Goal: Information Seeking & Learning: Learn about a topic

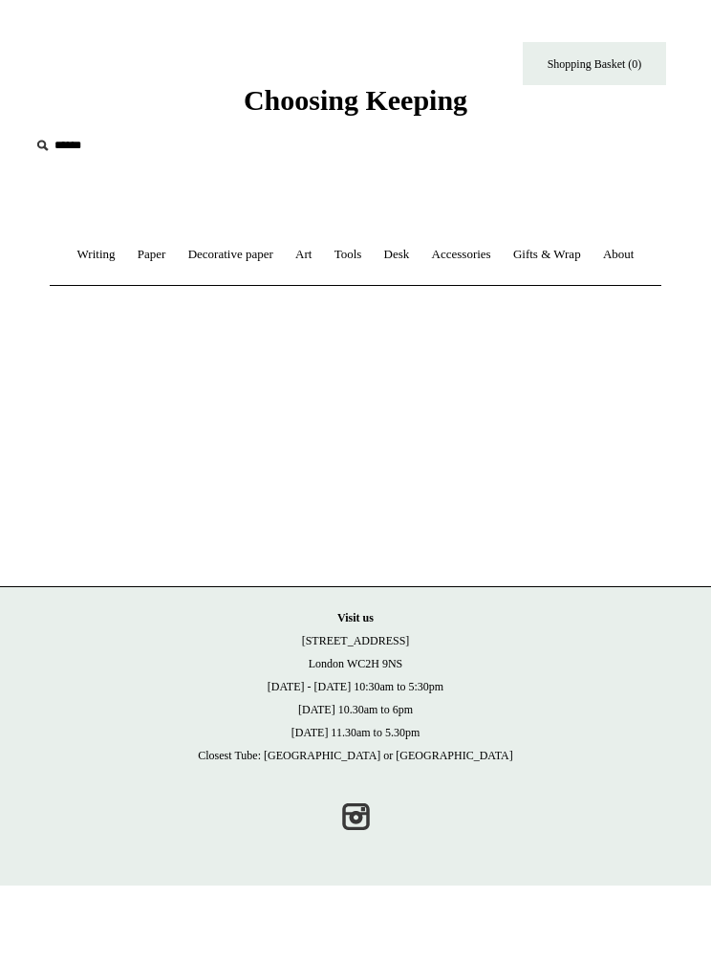
scroll to position [1, 0]
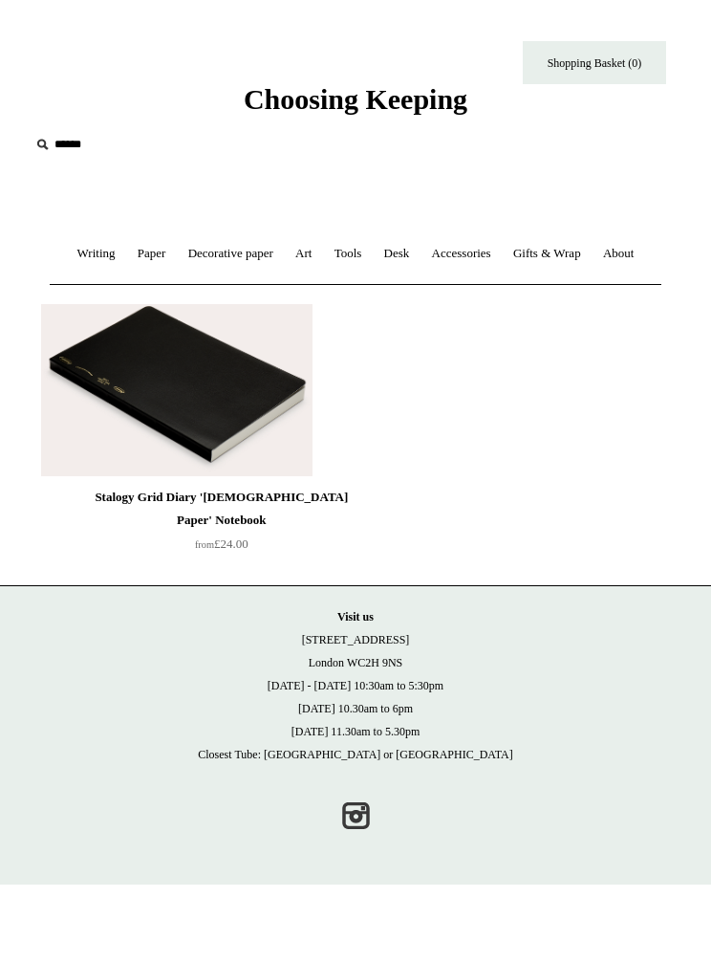
click at [256, 270] on link "Decorative paper +" at bounding box center [231, 254] width 104 height 51
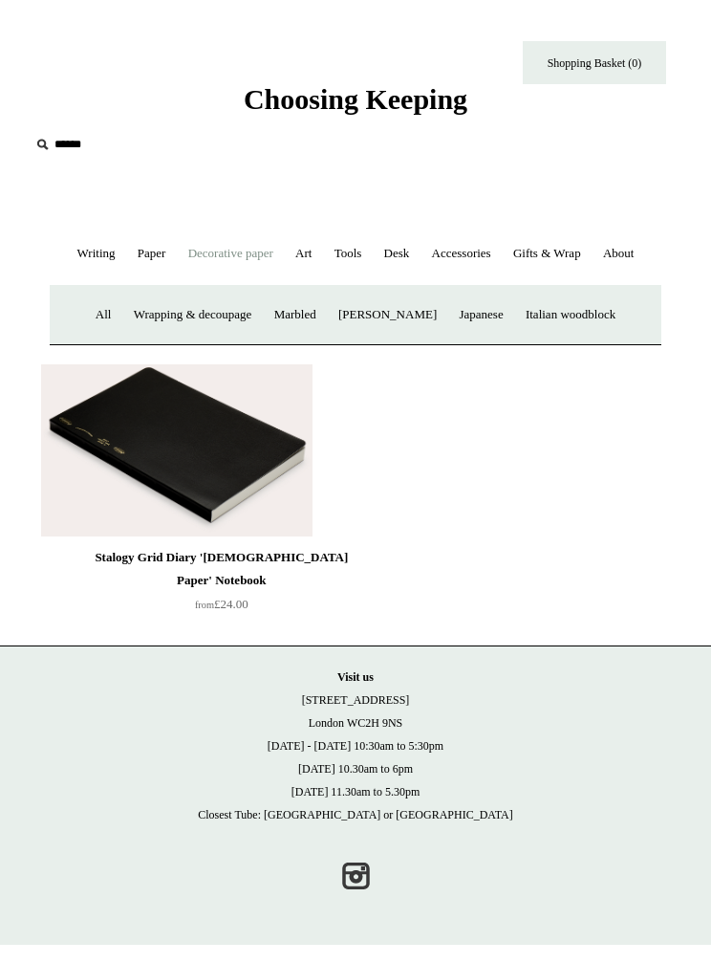
click at [318, 270] on link "Art +" at bounding box center [303, 254] width 35 height 51
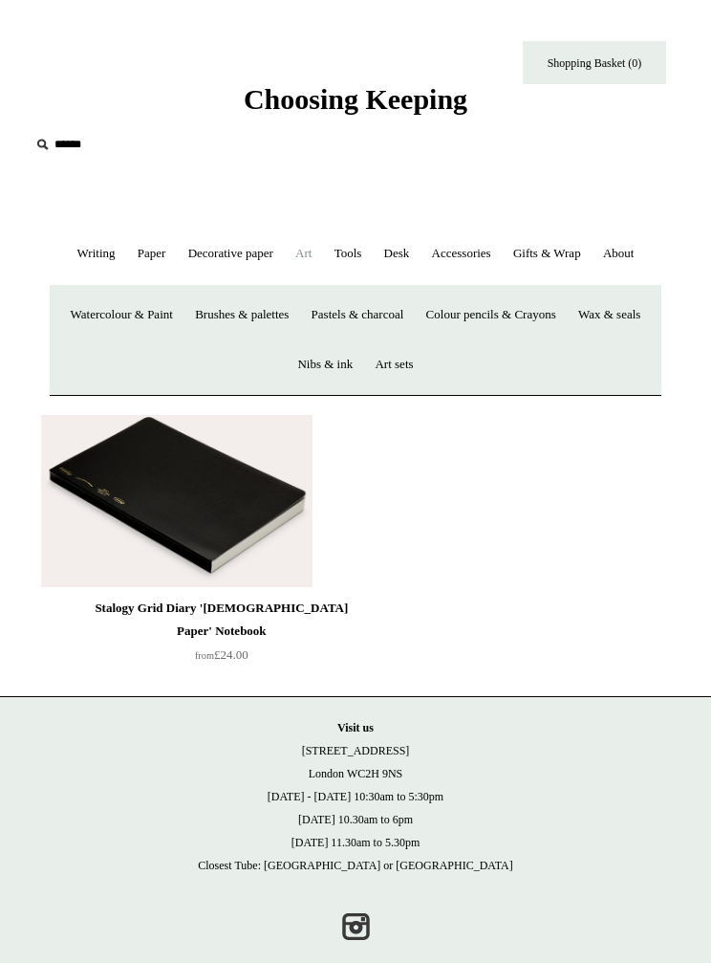
click at [183, 313] on link "Watercolour & Paint" at bounding box center [121, 315] width 121 height 51
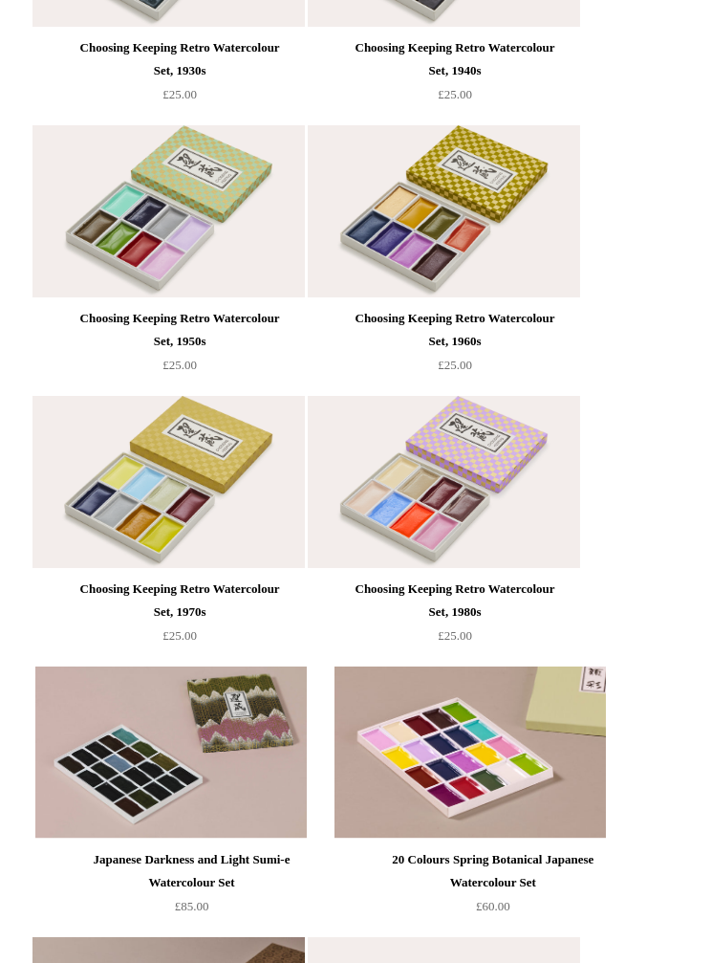
scroll to position [1532, 17]
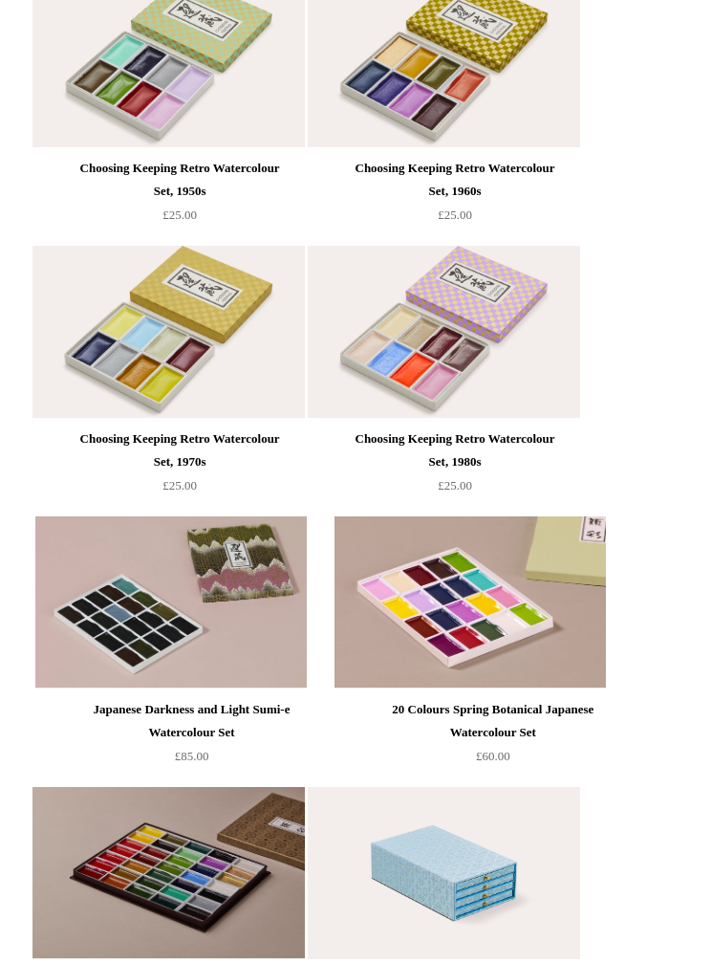
scroll to position [1691, 2]
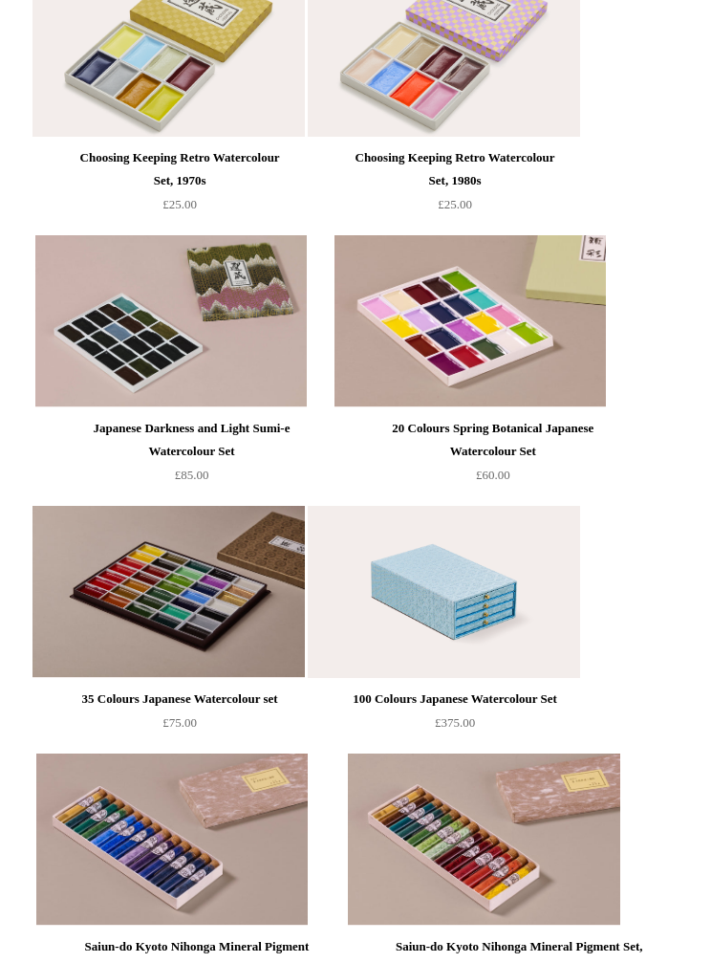
scroll to position [1965, 17]
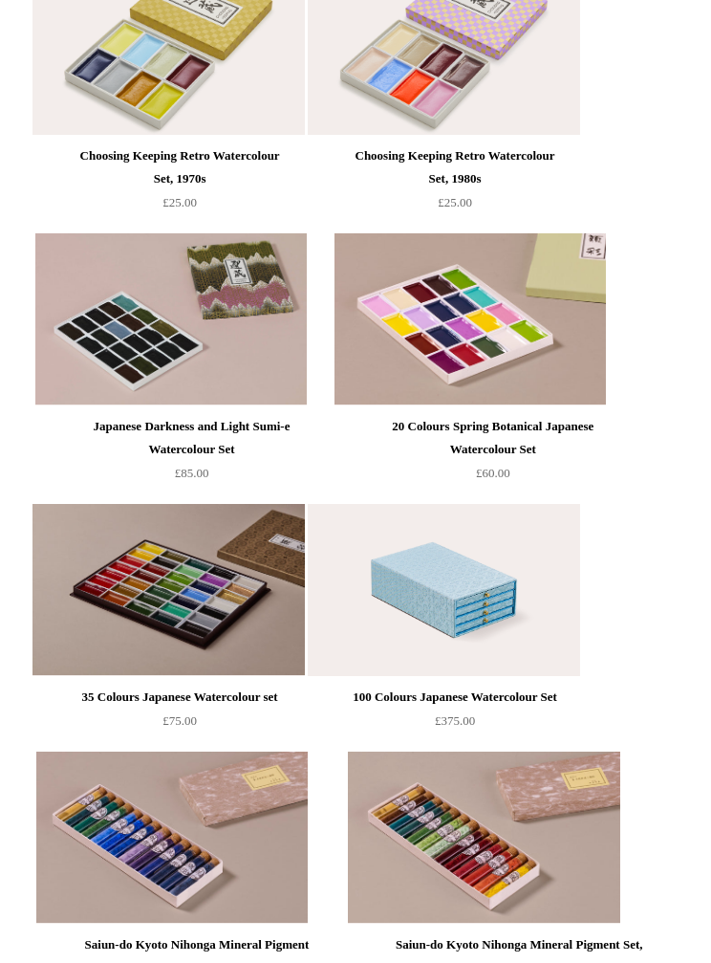
click at [304, 135] on img at bounding box center [168, 49] width 271 height 172
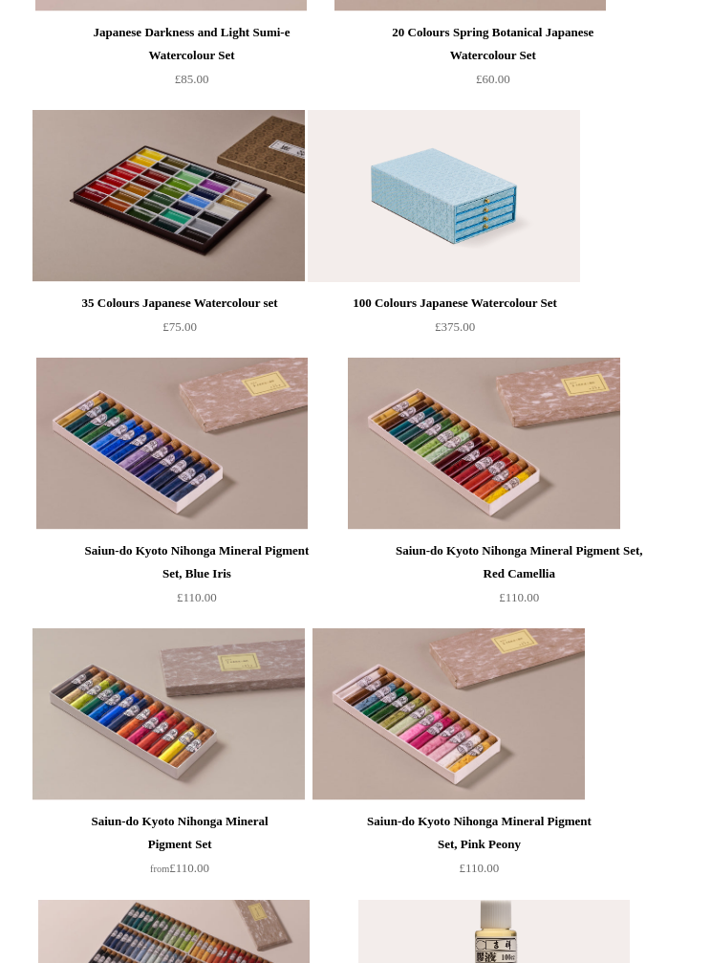
scroll to position [2359, 17]
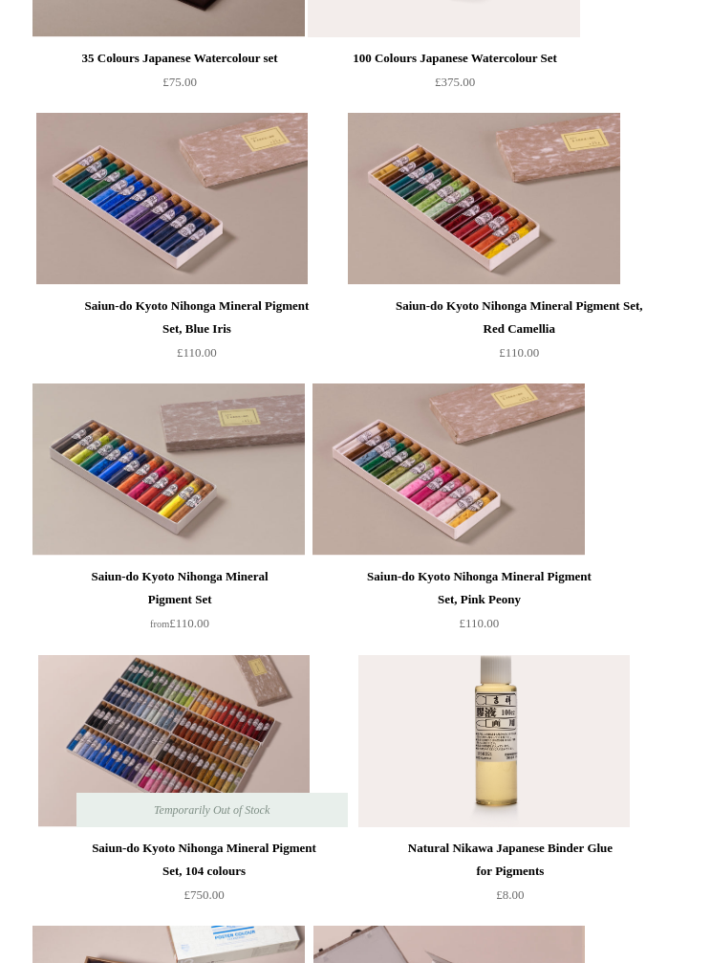
scroll to position [2603, 0]
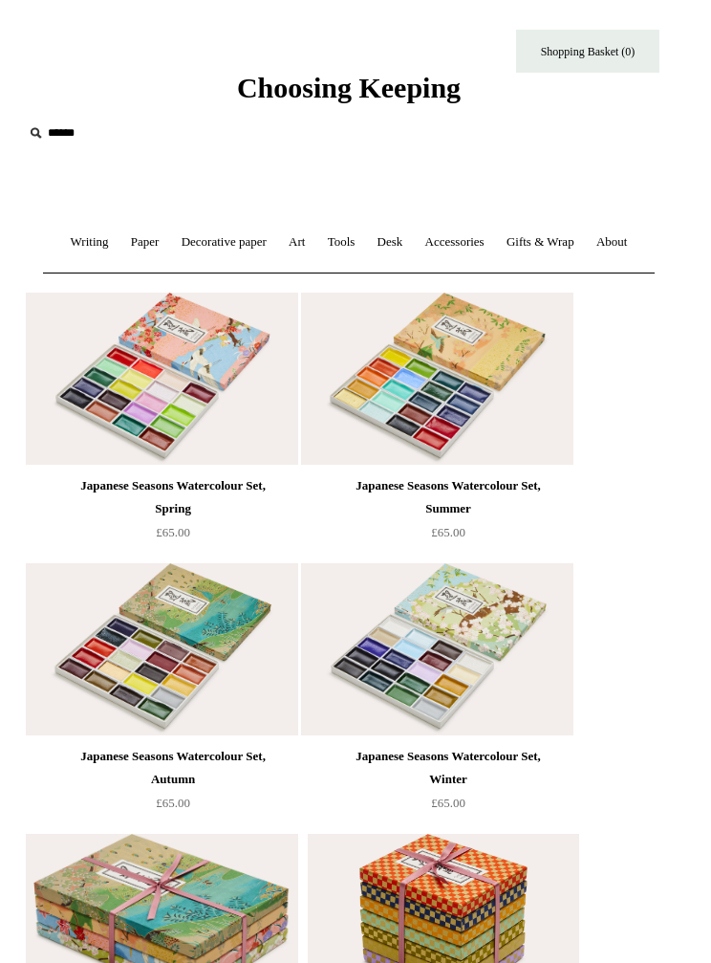
scroll to position [0, 17]
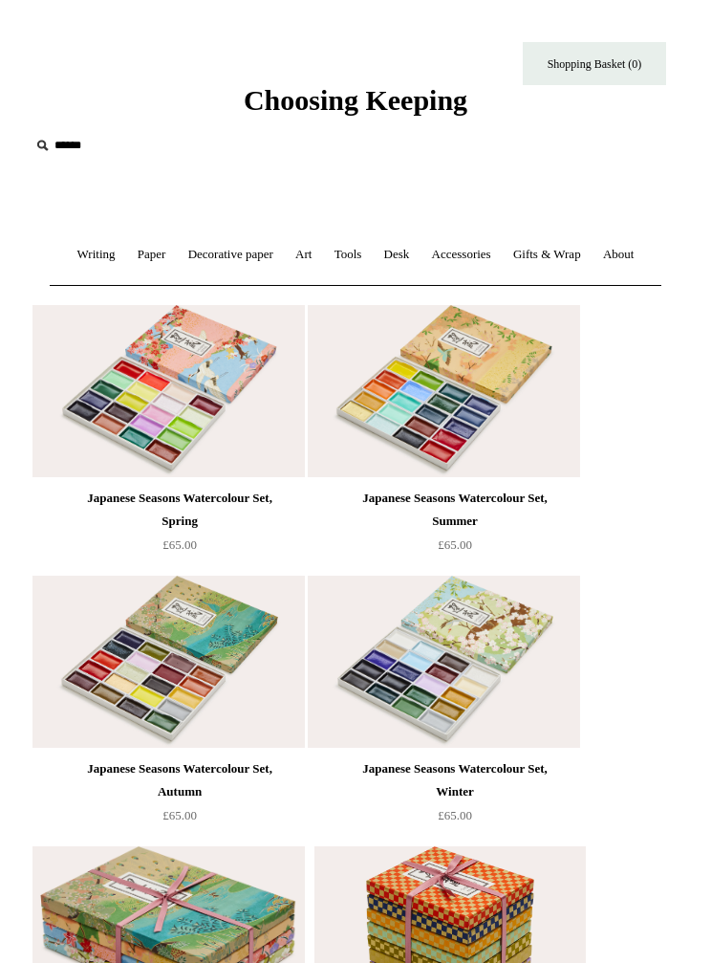
click at [300, 253] on link "Art +" at bounding box center [303, 254] width 35 height 51
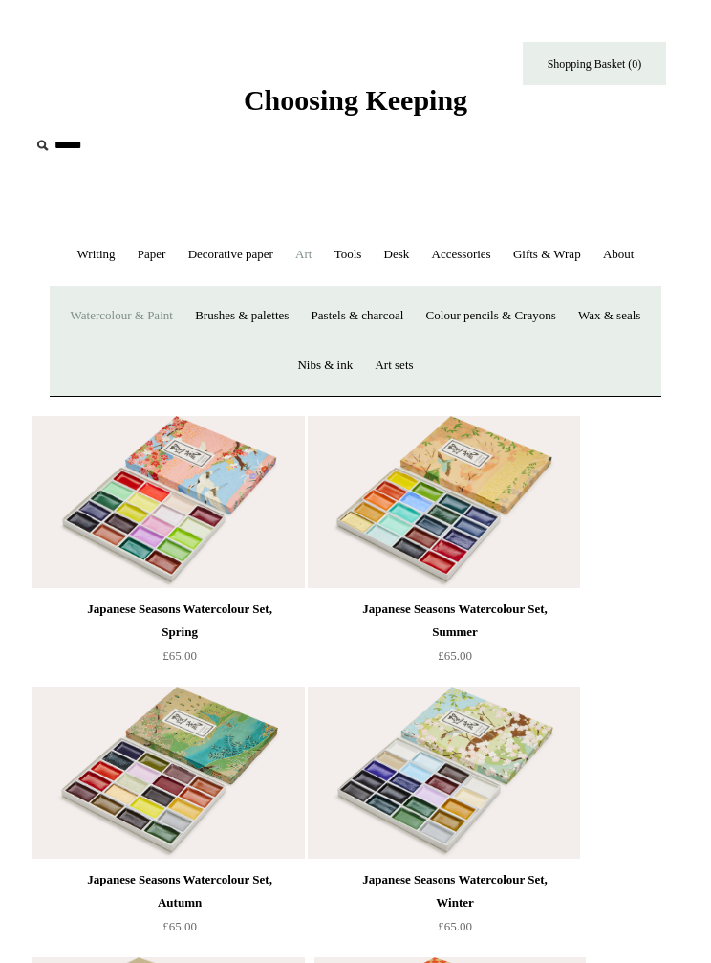
click at [408, 330] on link "Pastels & charcoal" at bounding box center [358, 316] width 112 height 51
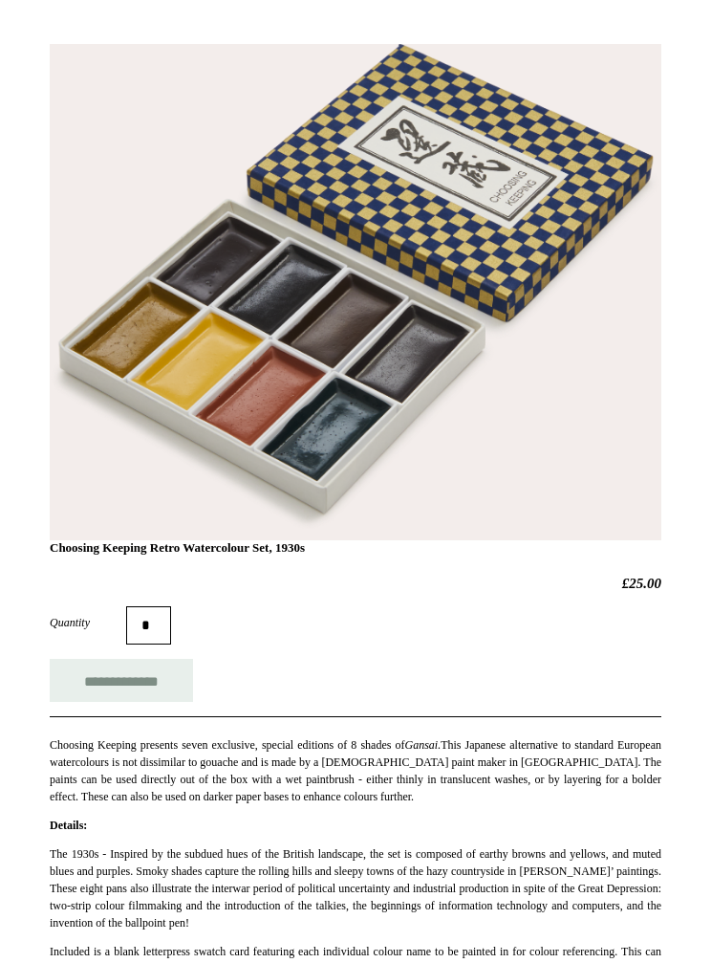
scroll to position [306, 0]
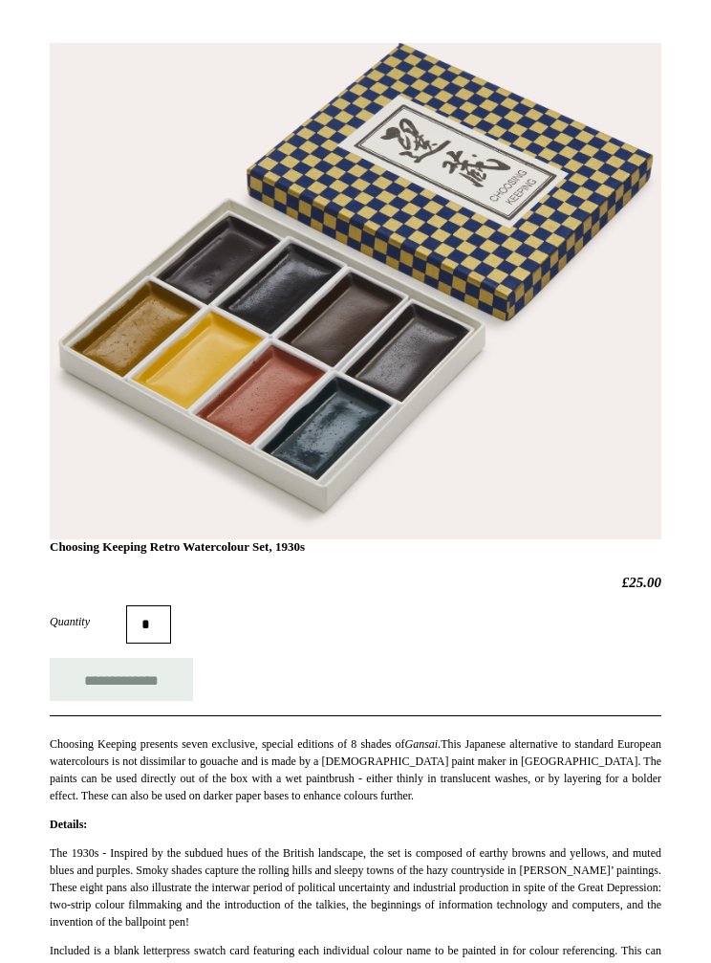
click at [445, 184] on h1 "Choosing Keeping Retro Watercolour Set, 1930s" at bounding box center [356, 316] width 612 height 479
click at [434, 212] on h1 "Choosing Keeping Retro Watercolour Set, 1930s" at bounding box center [356, 315] width 612 height 479
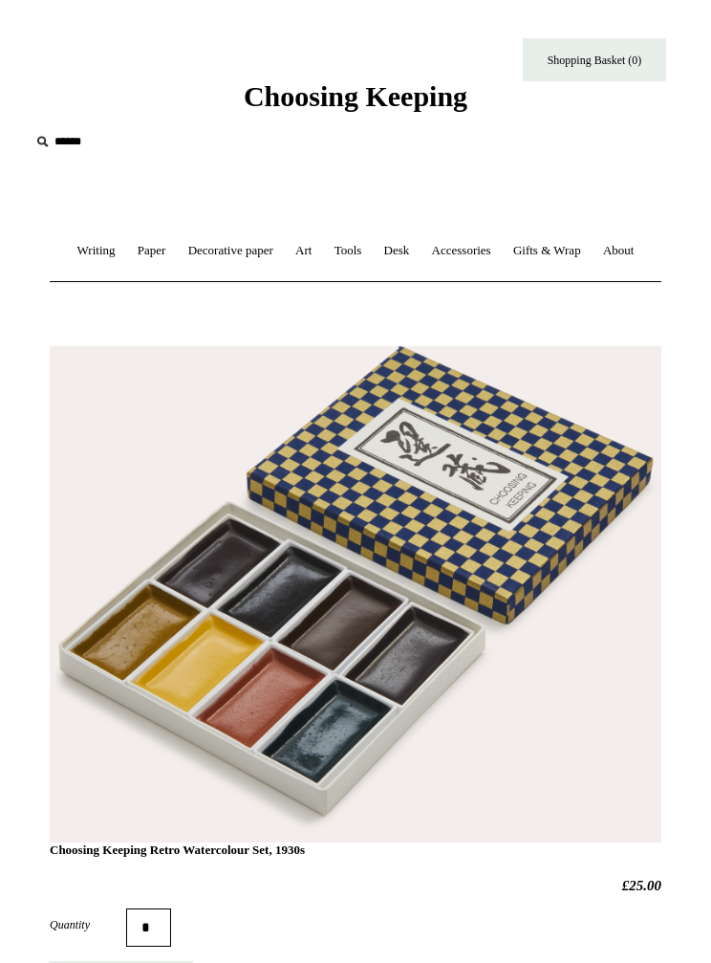
scroll to position [0, 0]
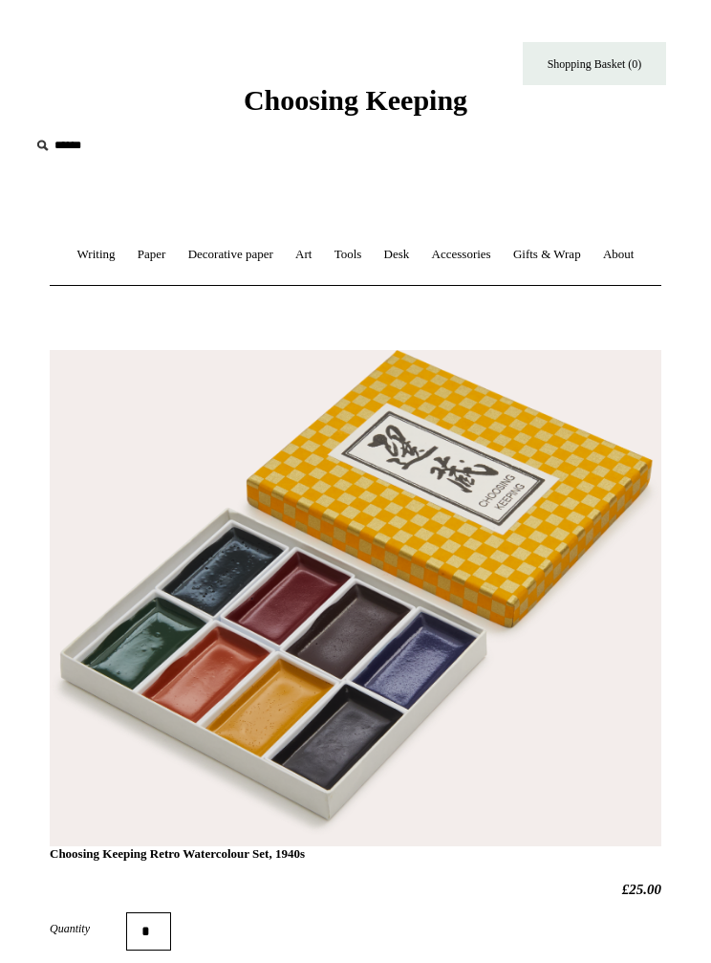
click at [510, 422] on h1 "Choosing Keeping Retro Watercolour Set, 1940s" at bounding box center [356, 622] width 612 height 478
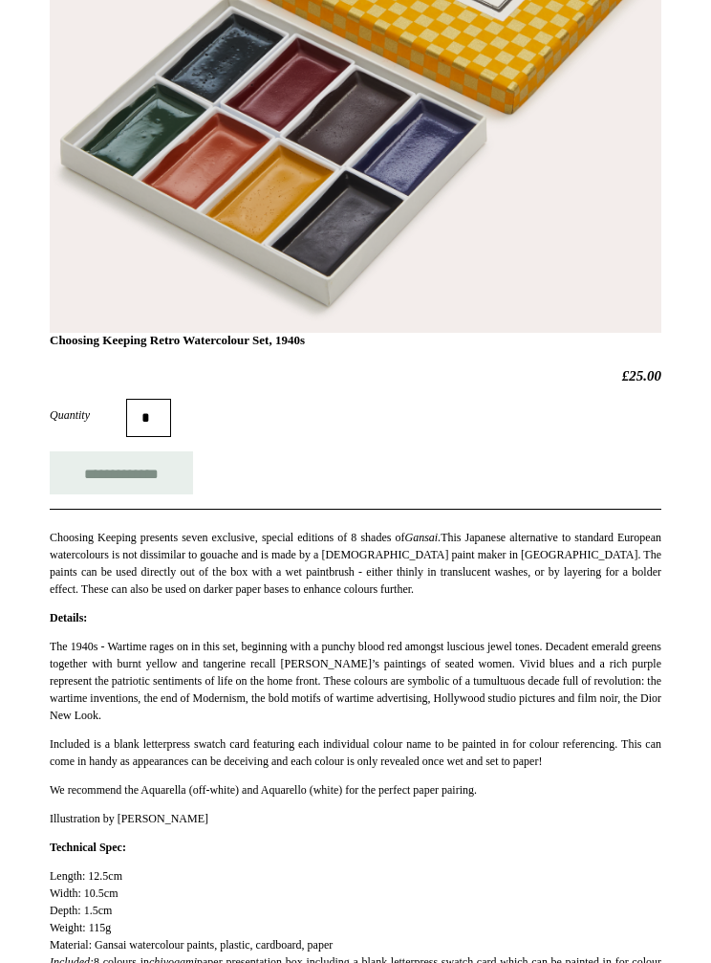
scroll to position [490, 0]
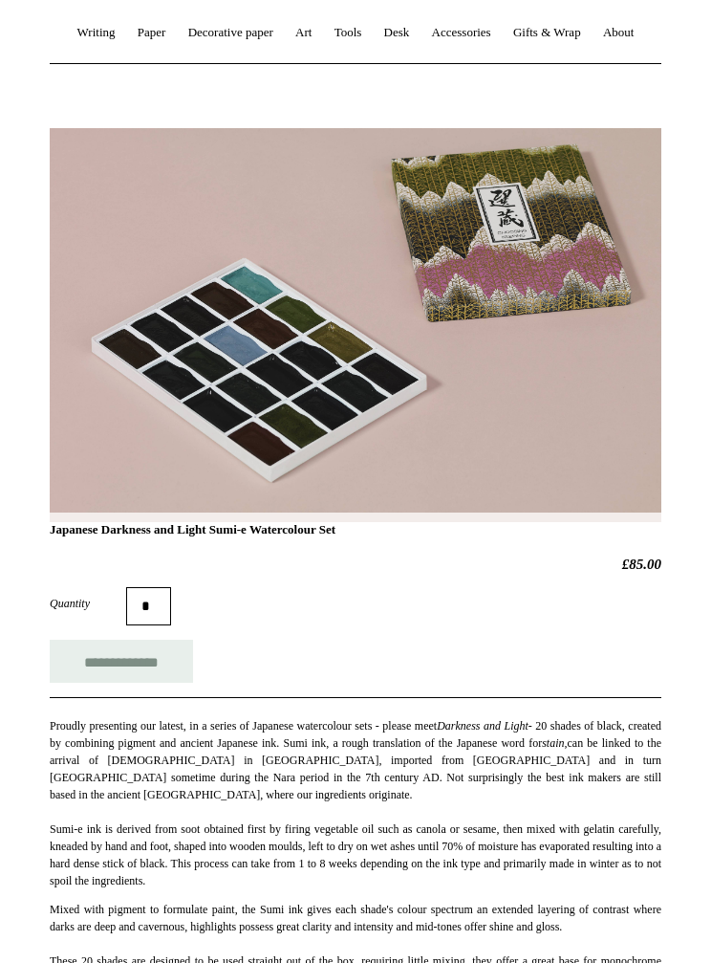
scroll to position [219, 0]
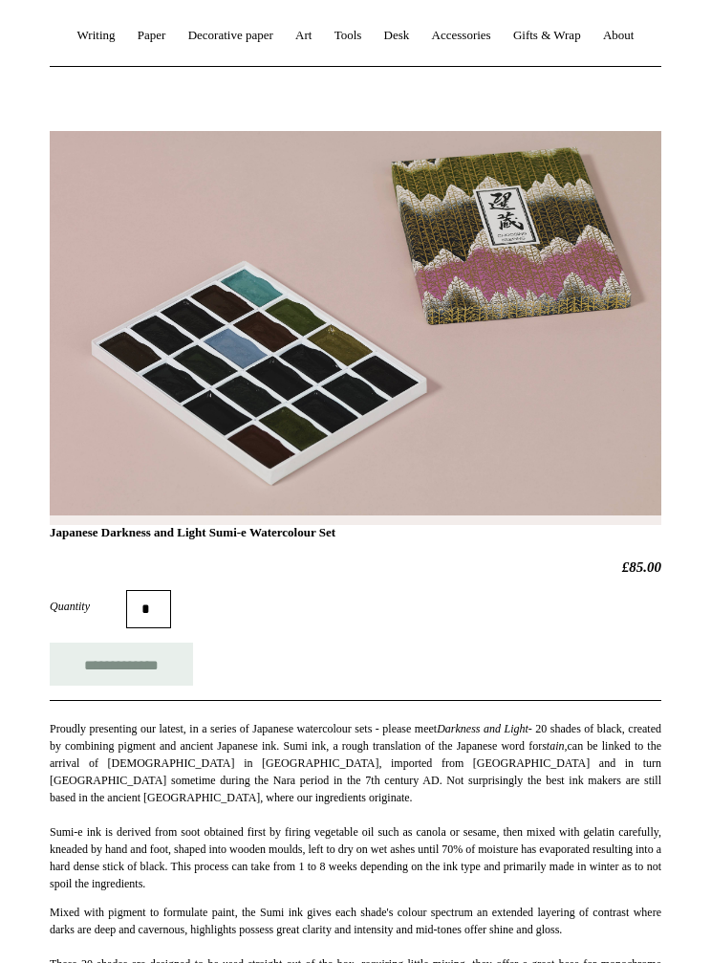
click at [404, 243] on h1 "Japanese Darkness and Light Sumi-e Watercolour Set" at bounding box center [356, 352] width 612 height 376
click at [384, 295] on h1 "Japanese Darkness and Light Sumi-e Watercolour Set" at bounding box center [356, 352] width 612 height 376
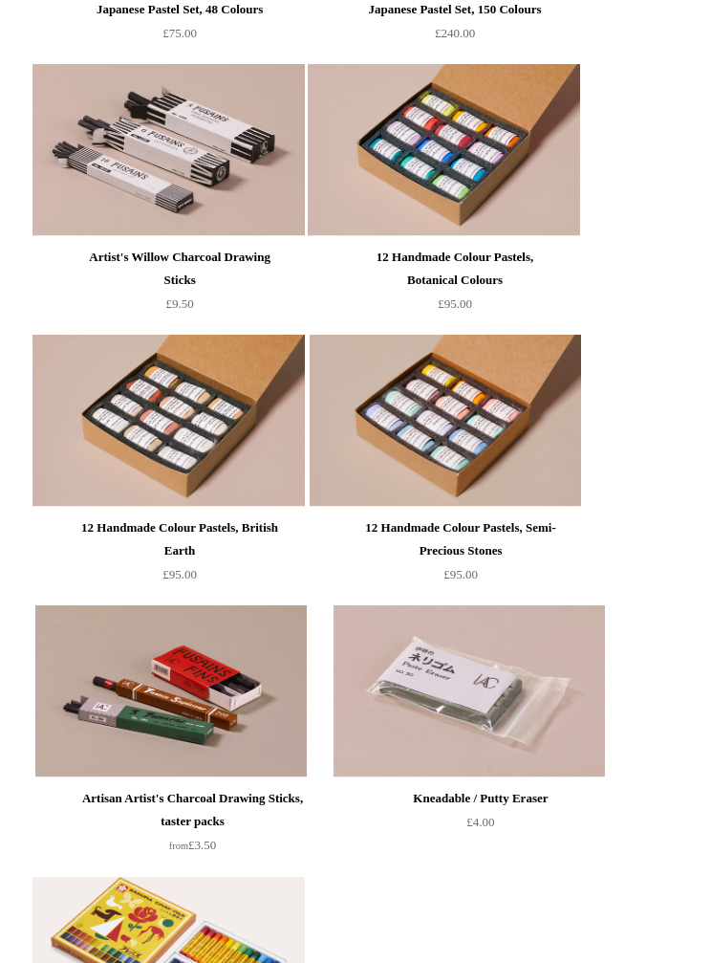
scroll to position [1030, 0]
click at [526, 396] on img at bounding box center [445, 421] width 271 height 172
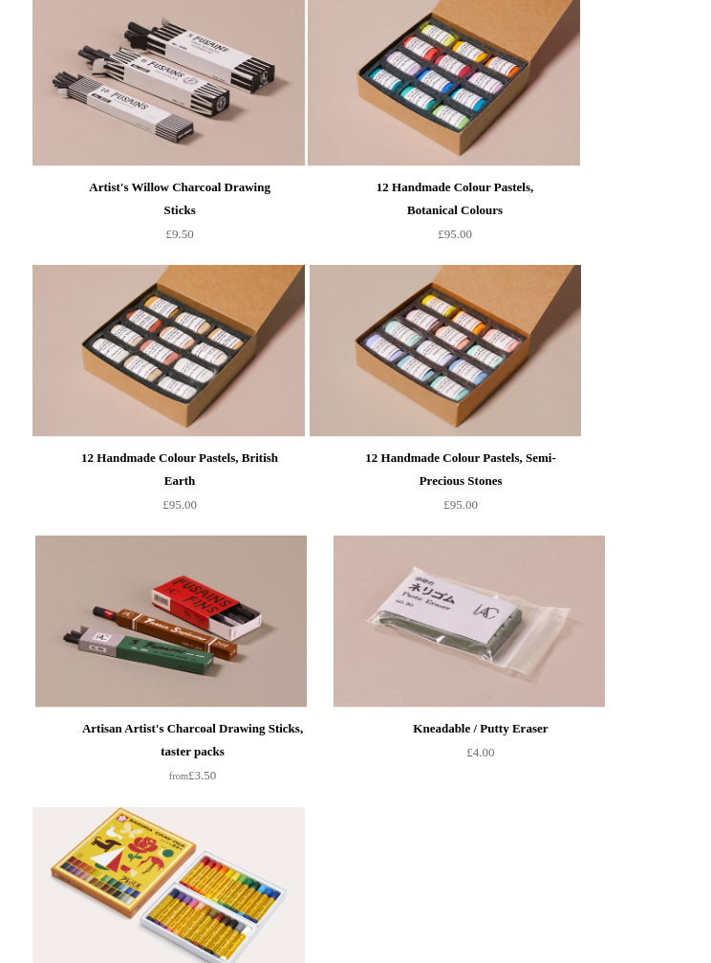
click at [246, 341] on img at bounding box center [168, 351] width 271 height 172
click at [525, 87] on img at bounding box center [443, 80] width 271 height 172
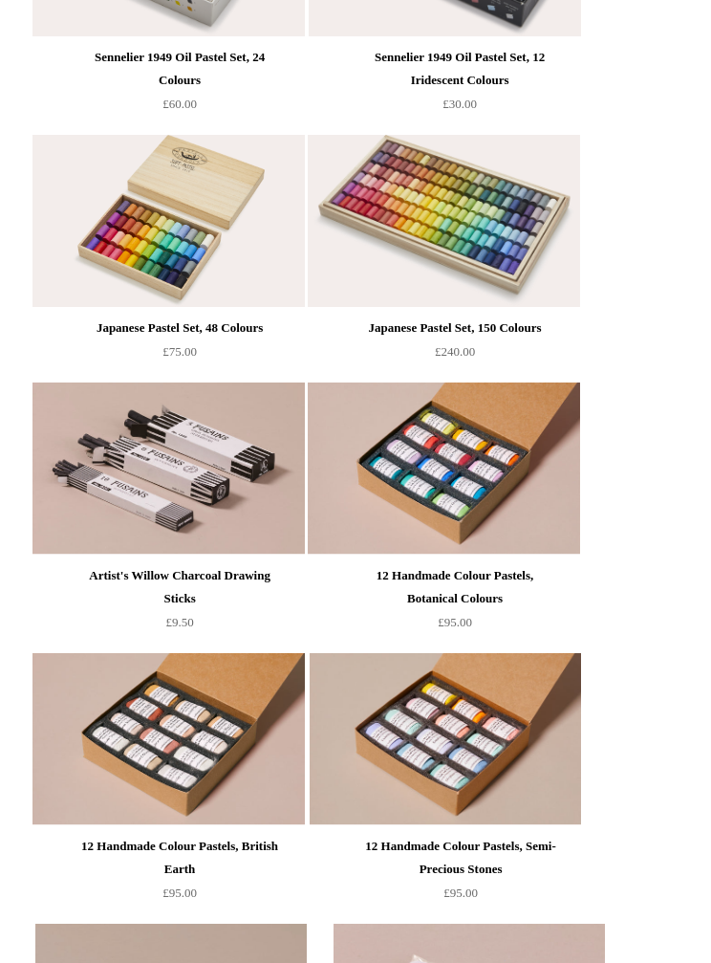
scroll to position [708, 0]
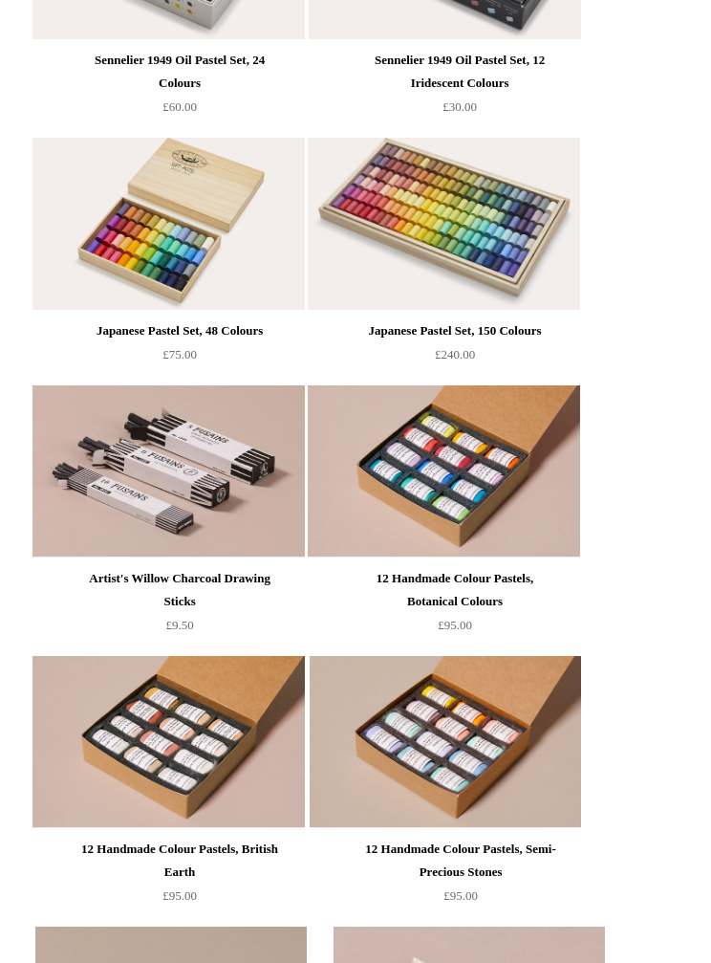
click at [241, 338] on div "Japanese Pastel Set, 48 Colours" at bounding box center [179, 330] width 207 height 23
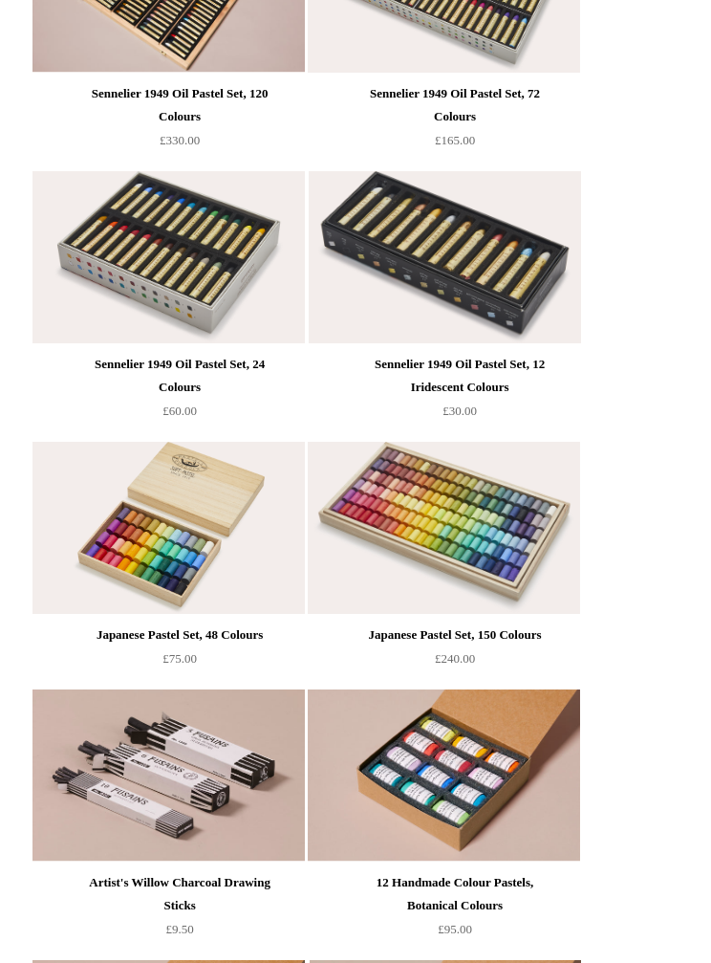
scroll to position [404, 0]
click at [240, 343] on link "Sennelier 1949 Oil Pastel Set, 24 Colours £60.00" at bounding box center [179, 382] width 217 height 79
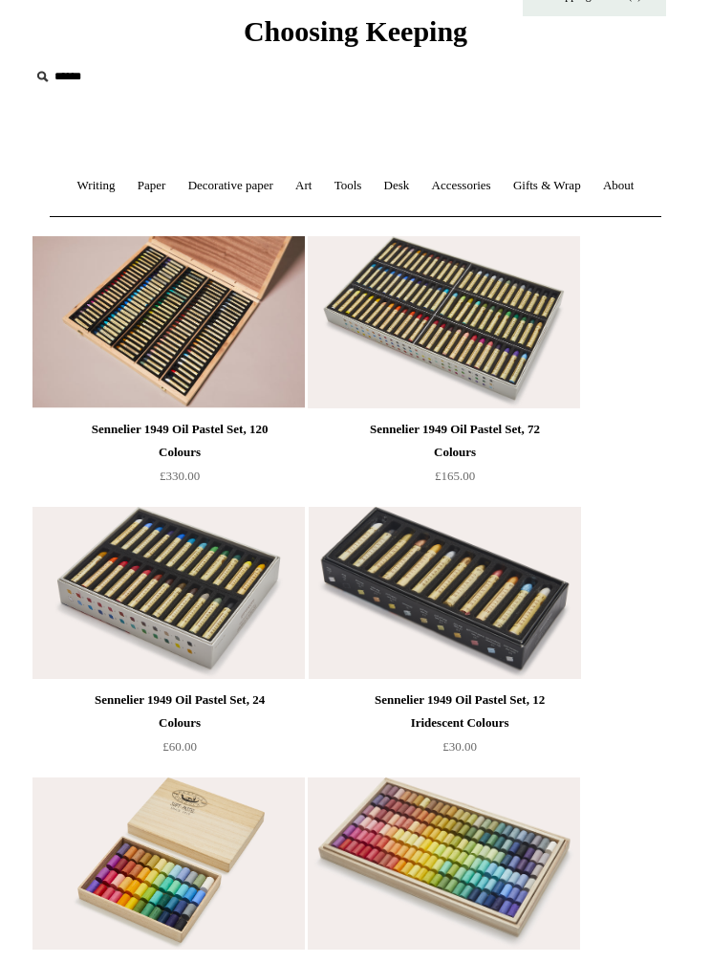
scroll to position [0, 0]
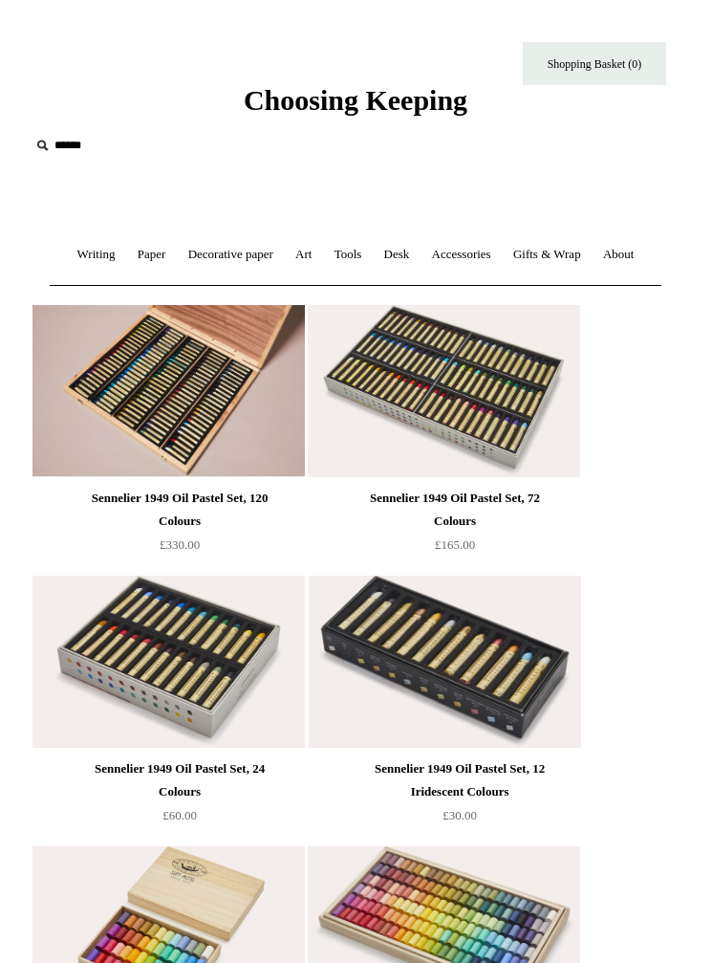
click at [321, 259] on link "Art +" at bounding box center [303, 254] width 35 height 51
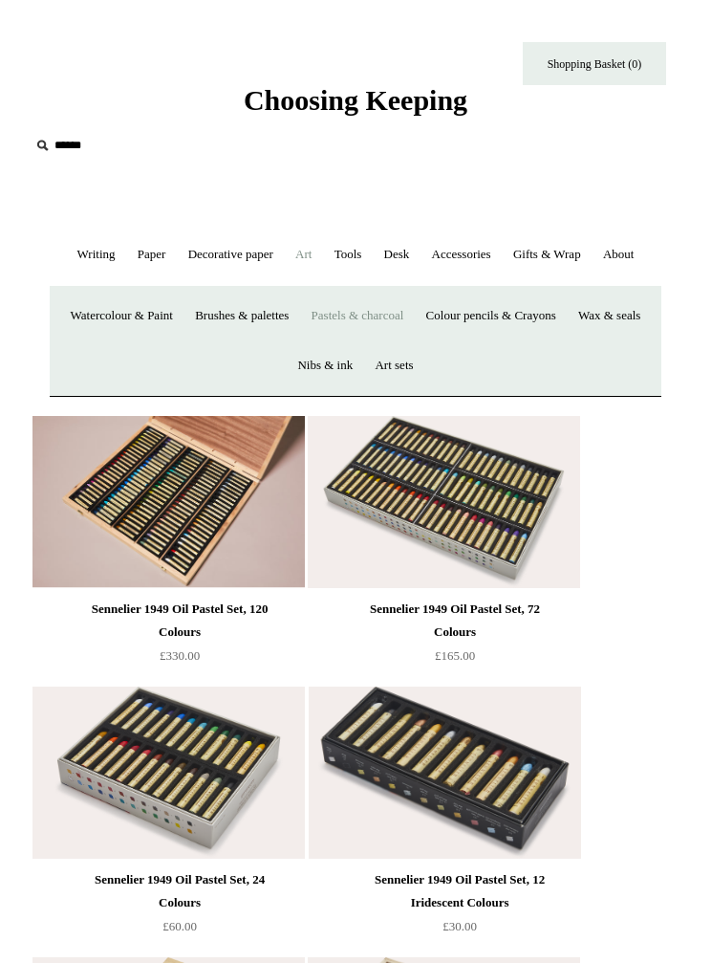
click at [566, 315] on link "Colour pencils & Crayons" at bounding box center [491, 316] width 149 height 51
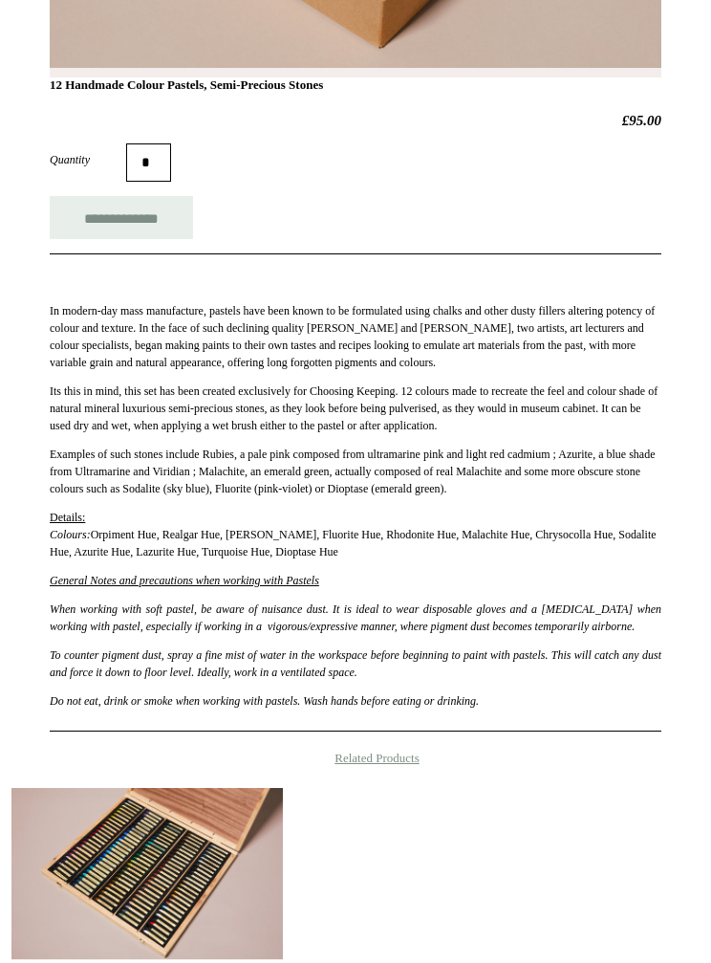
scroll to position [661, 0]
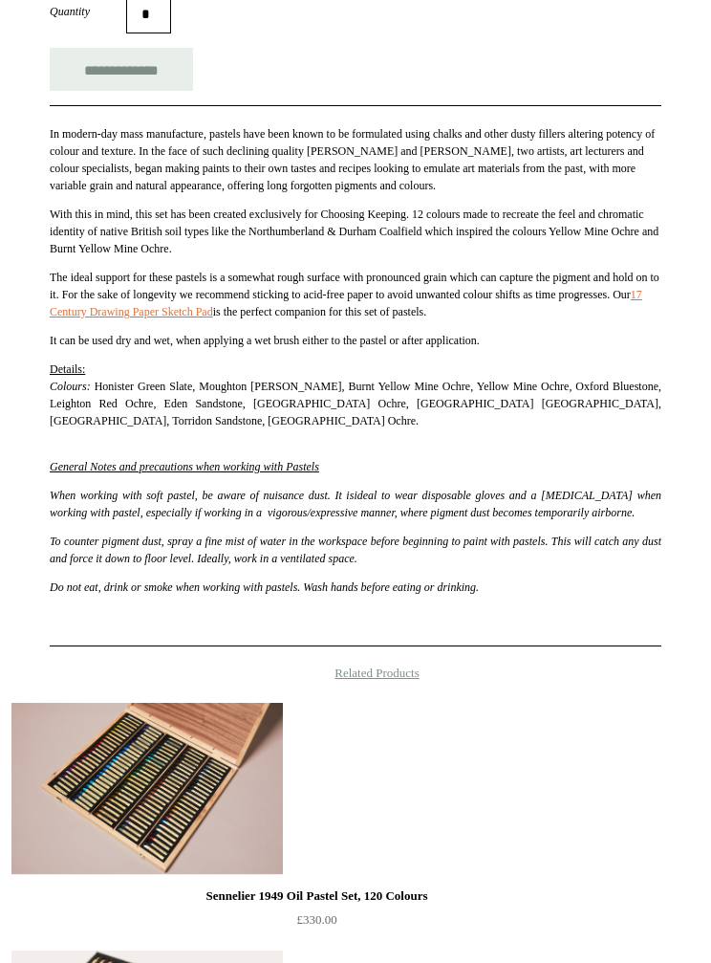
scroll to position [795, 0]
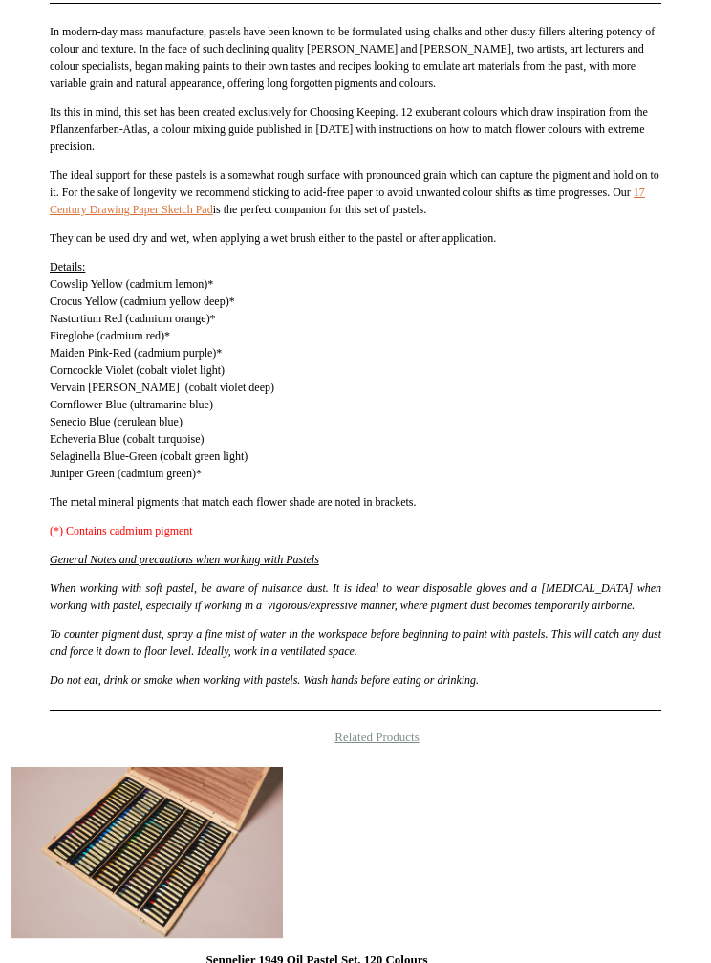
scroll to position [907, 0]
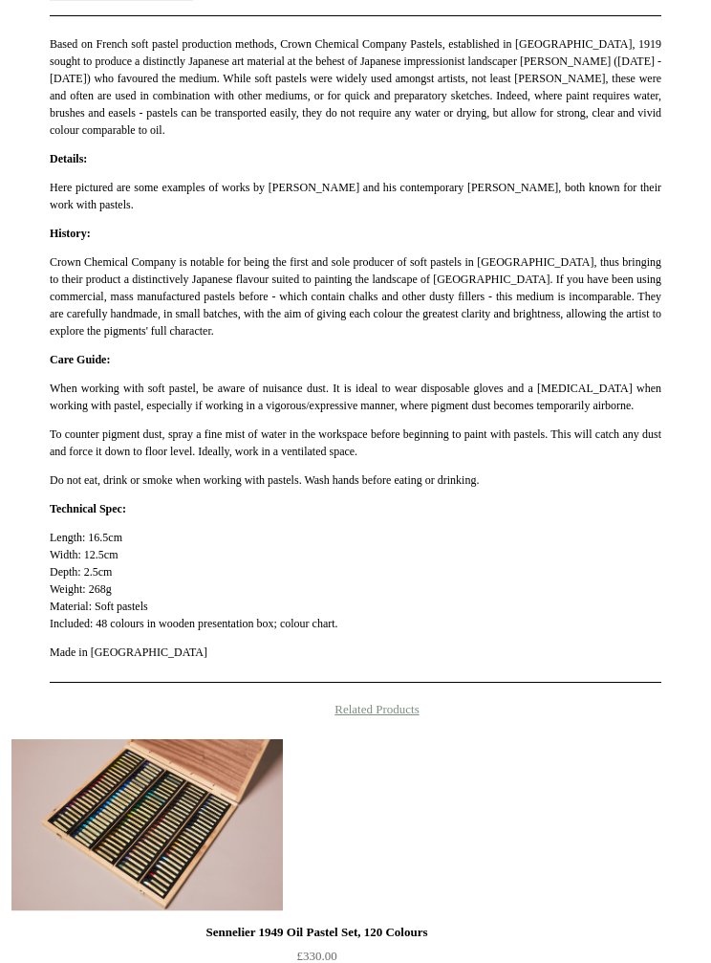
scroll to position [1067, 0]
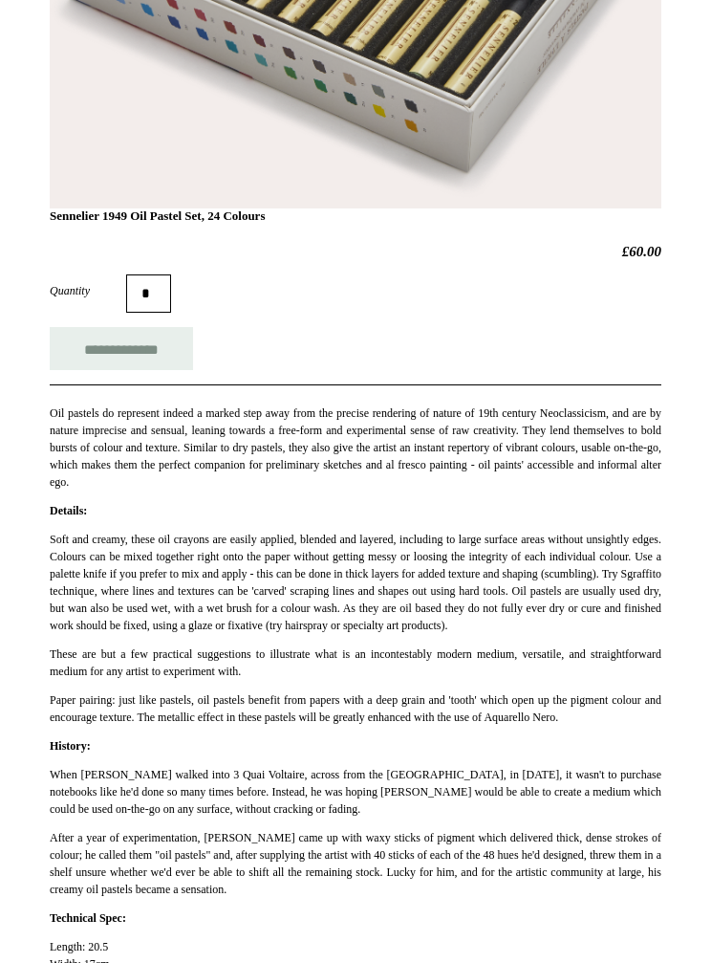
scroll to position [602, 0]
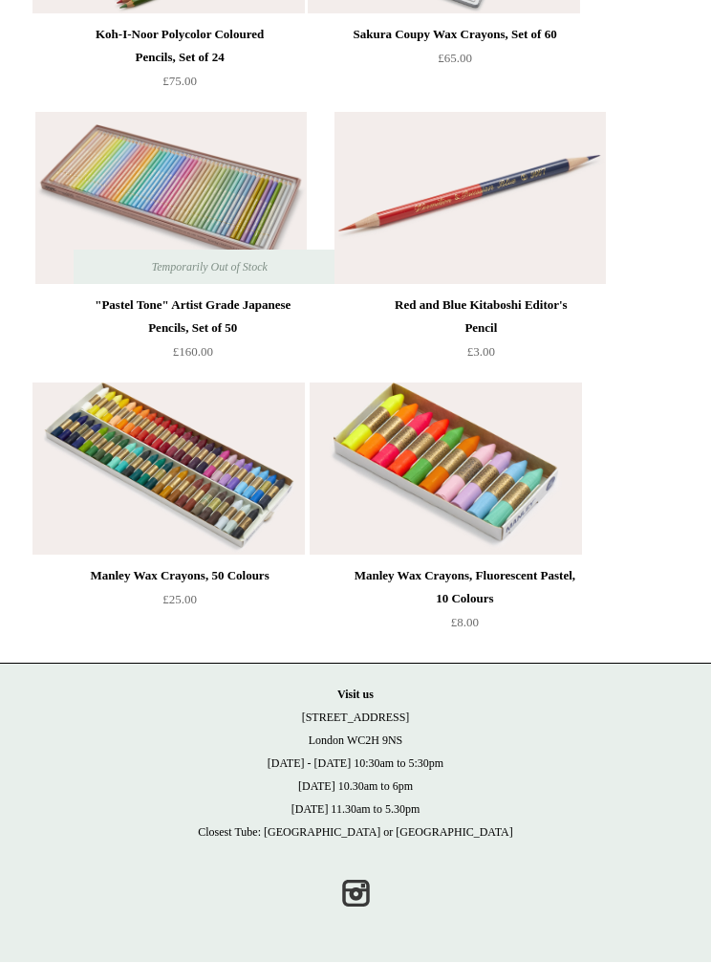
scroll to position [1204, 0]
click at [512, 526] on img at bounding box center [445, 469] width 271 height 172
click at [255, 555] on img at bounding box center [168, 469] width 271 height 172
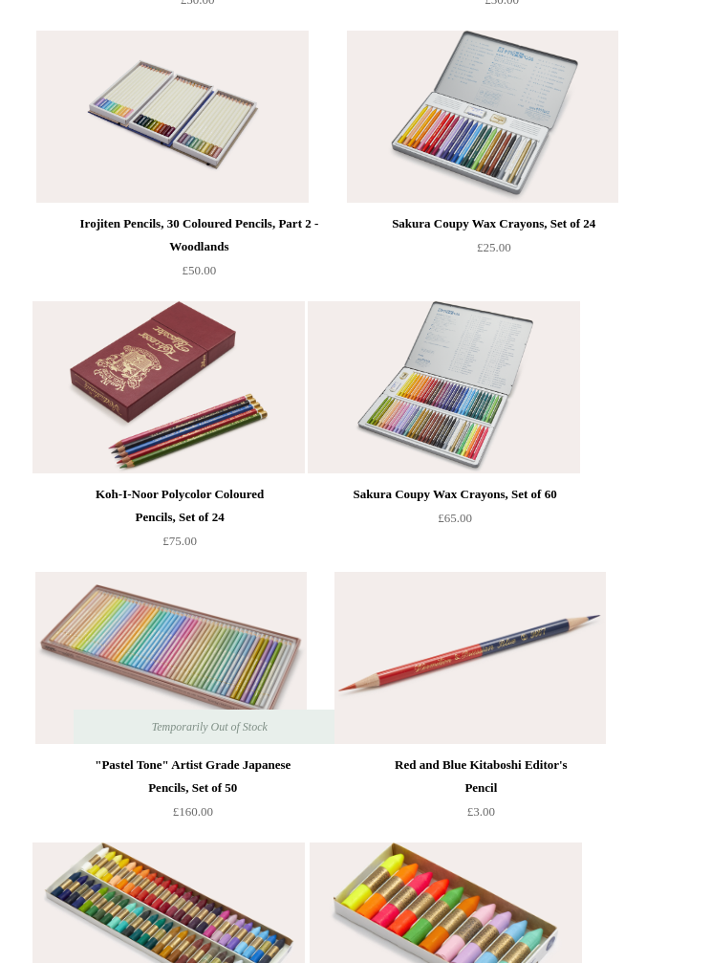
scroll to position [538, 0]
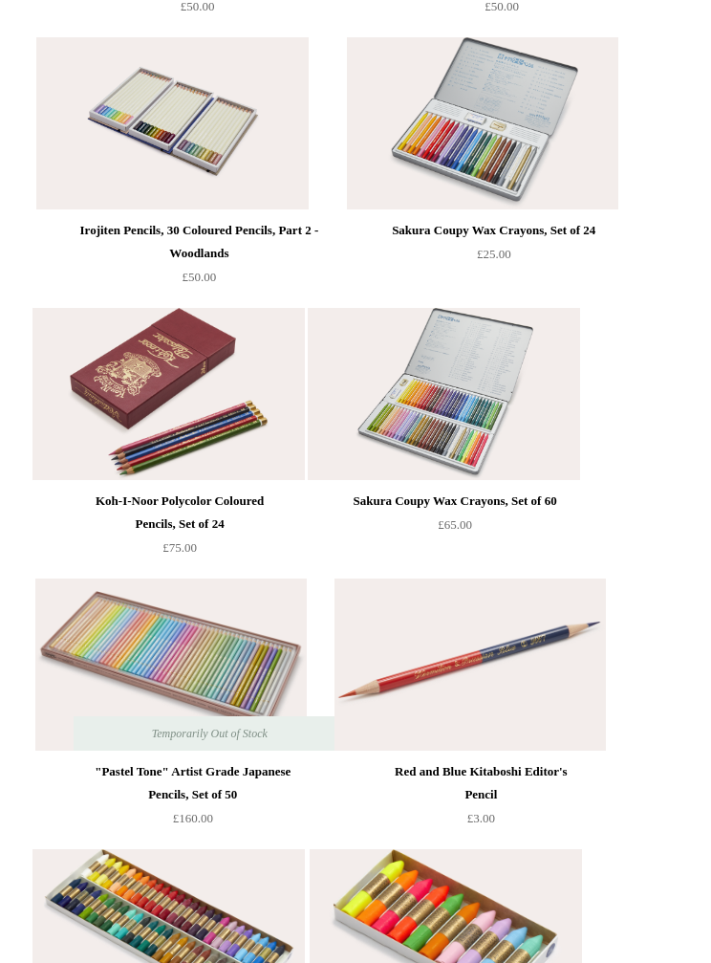
click at [281, 209] on img at bounding box center [171, 123] width 271 height 172
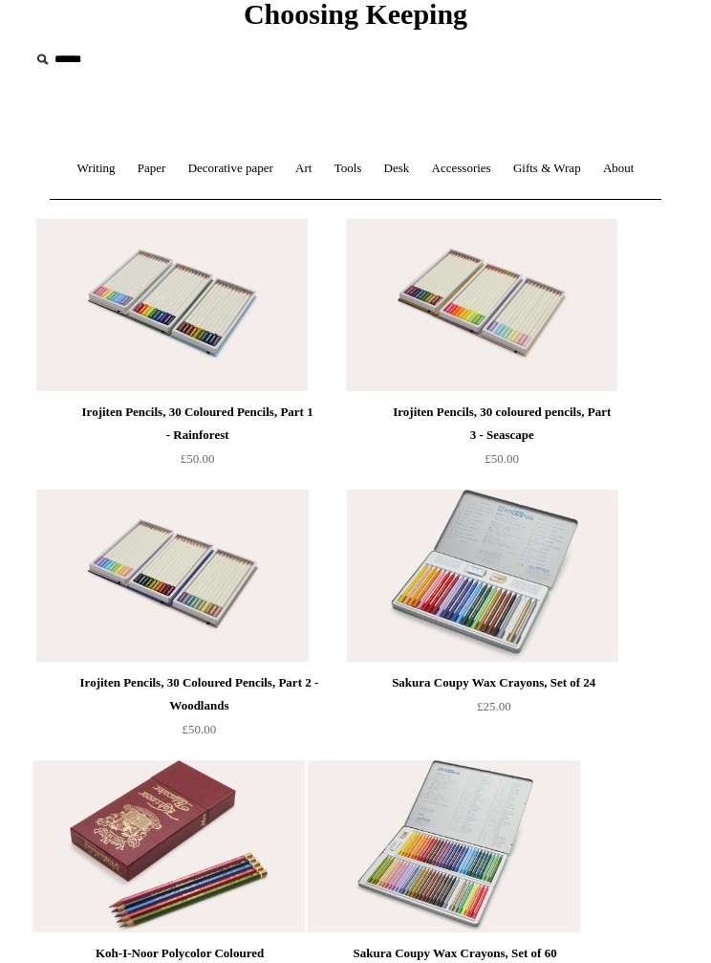
scroll to position [86, 2]
click at [315, 414] on div "Irojiten Pencils, 30 Coloured Pencils, Part 1 - Rainforest" at bounding box center [197, 424] width 236 height 46
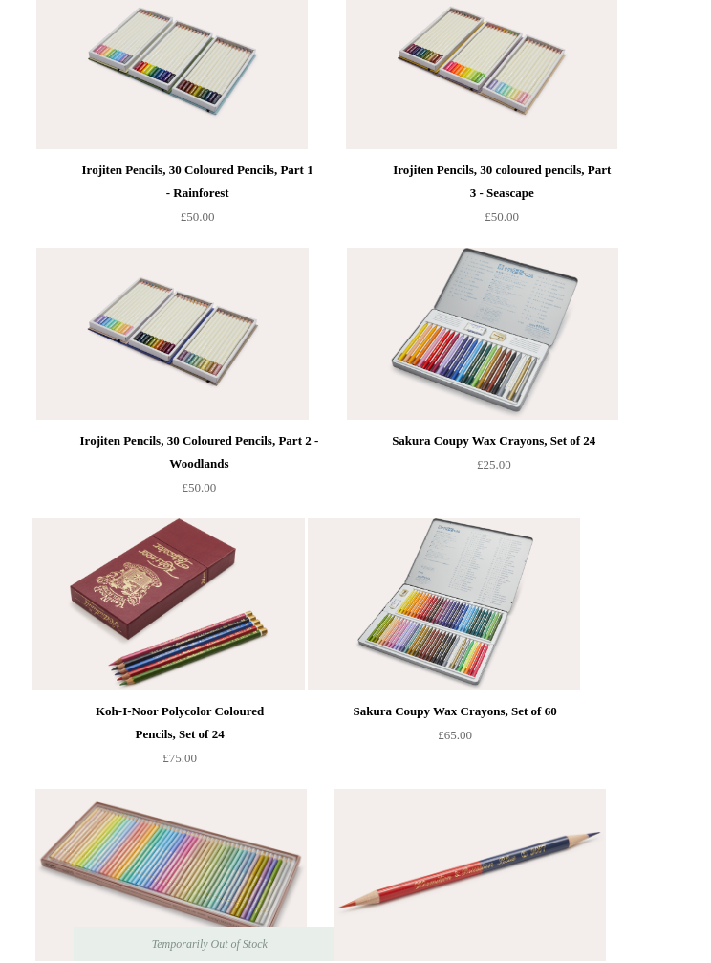
scroll to position [327, 8]
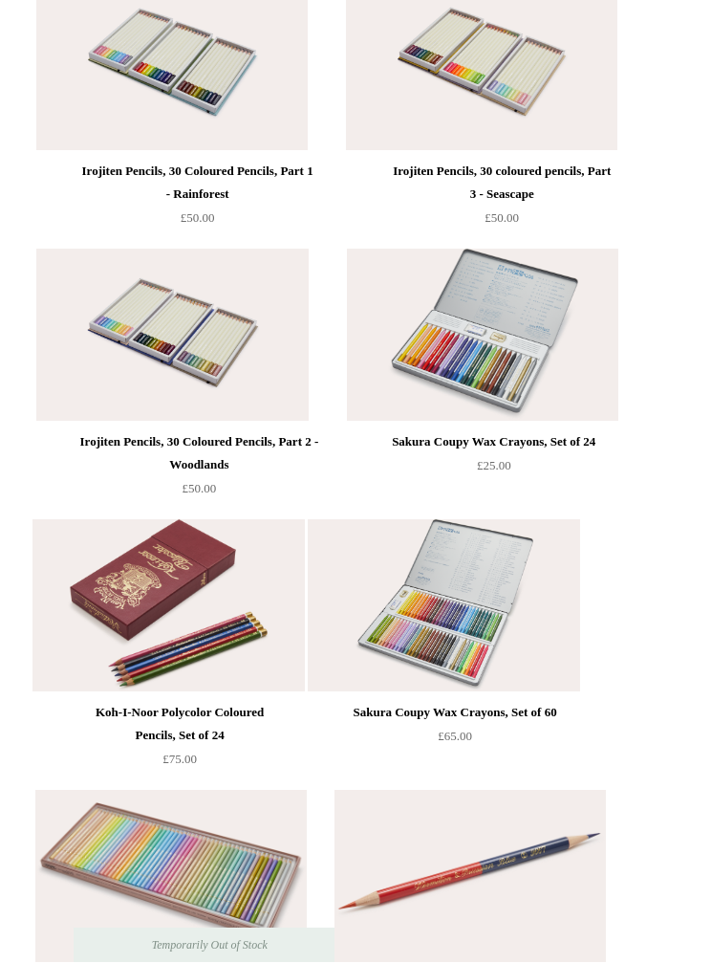
click at [366, 239] on li "Irojiten Pencils, 30 coloured pencils, Part 3 - Seascape £50.00" at bounding box center [502, 103] width 295 height 271
click at [389, 206] on div "Irojiten Pencils, 30 coloured pencils, Part 3 - Seascape" at bounding box center [502, 183] width 227 height 46
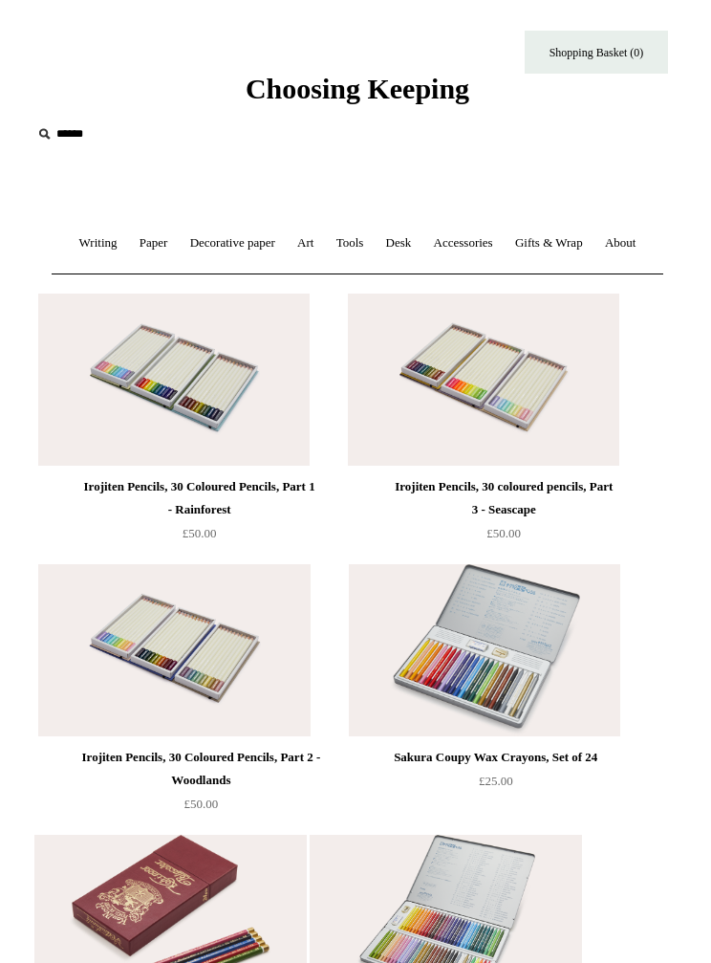
scroll to position [0, 0]
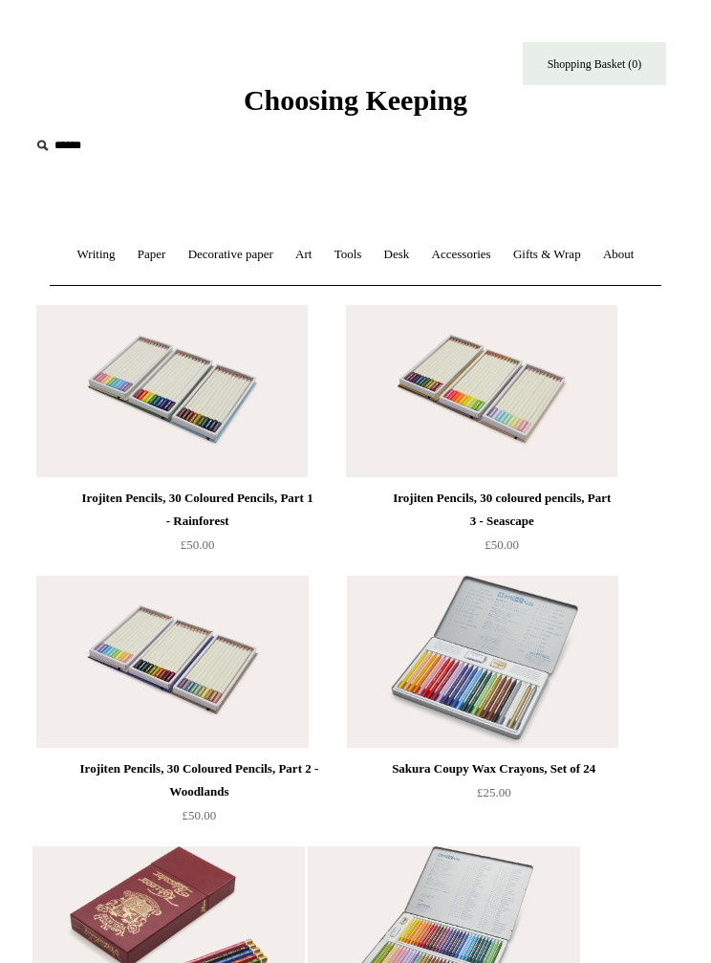
click at [316, 270] on link "Art +" at bounding box center [303, 254] width 35 height 51
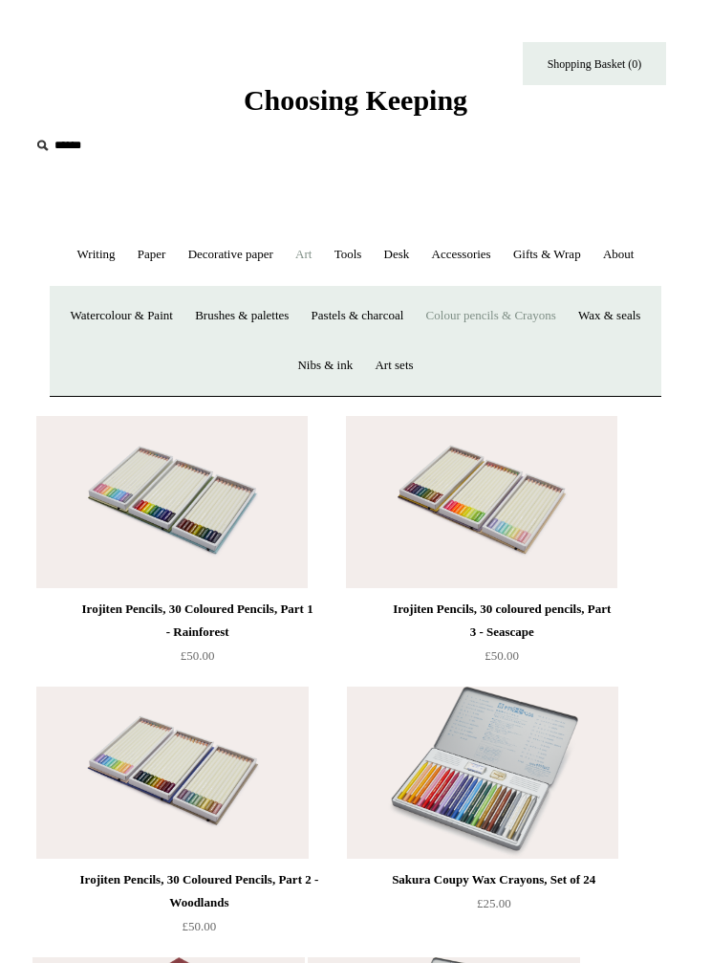
click at [569, 341] on link "Wax & seals" at bounding box center [609, 316] width 81 height 51
click at [423, 371] on link "Art sets" at bounding box center [393, 365] width 57 height 51
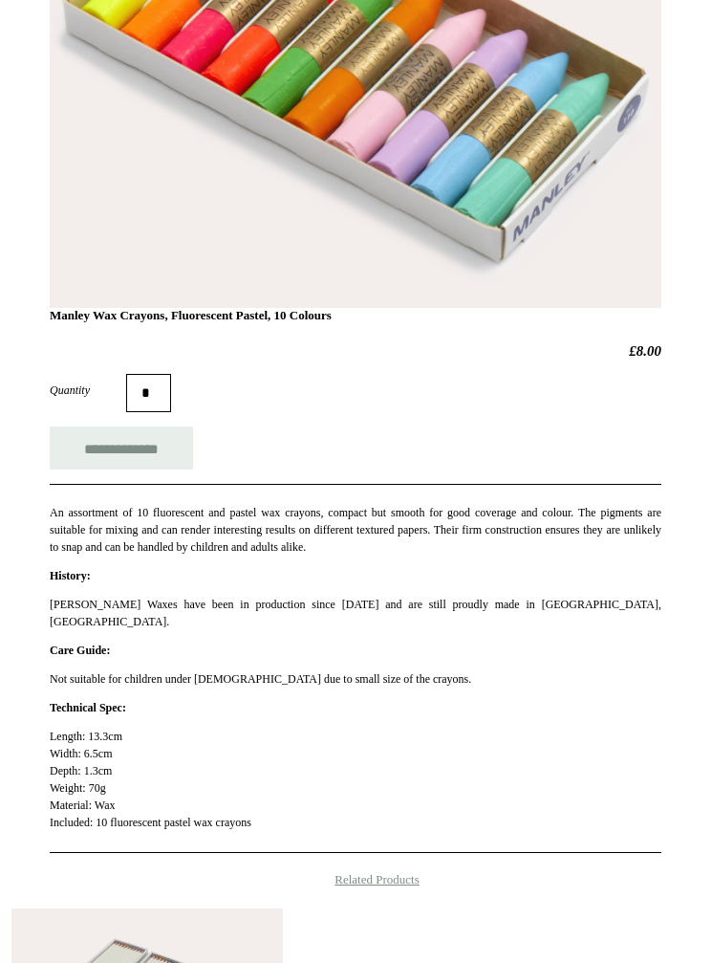
scroll to position [487, 0]
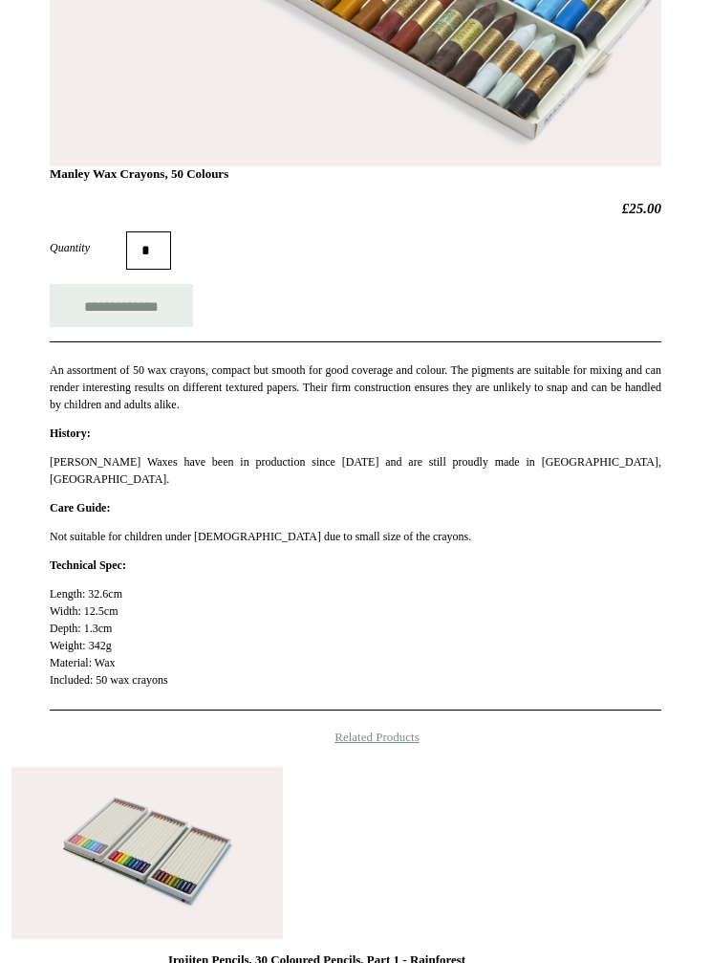
scroll to position [593, 0]
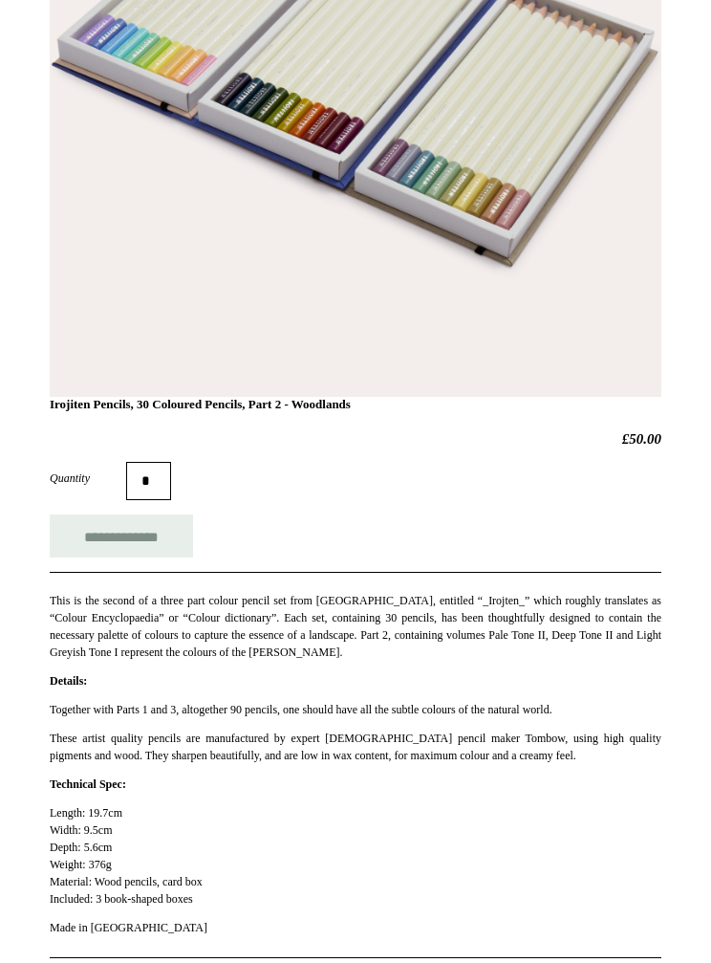
scroll to position [554, 0]
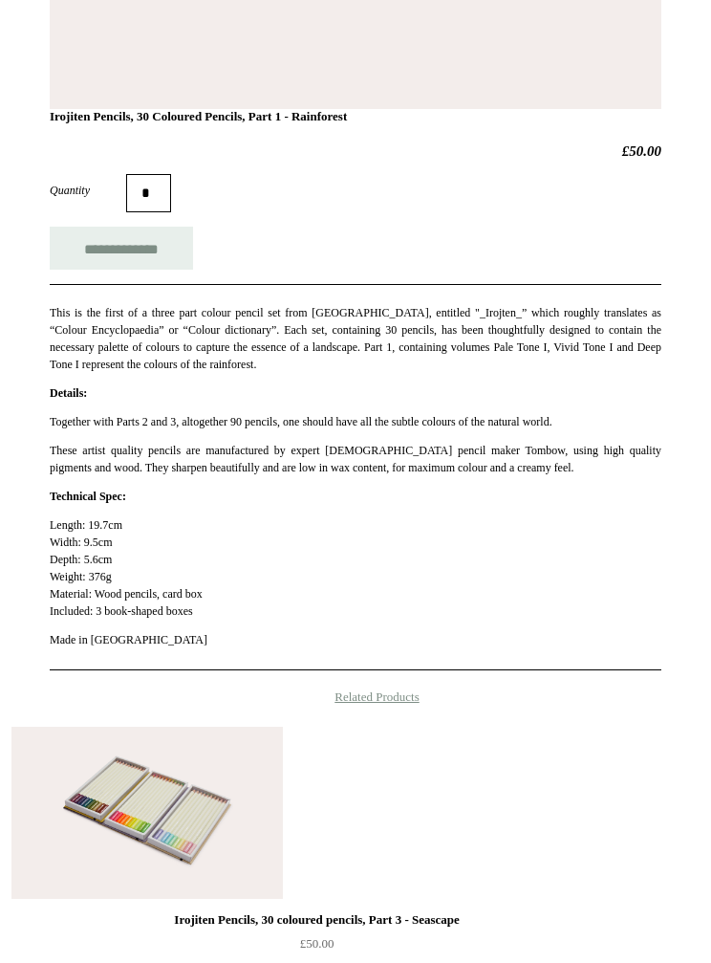
scroll to position [860, 0]
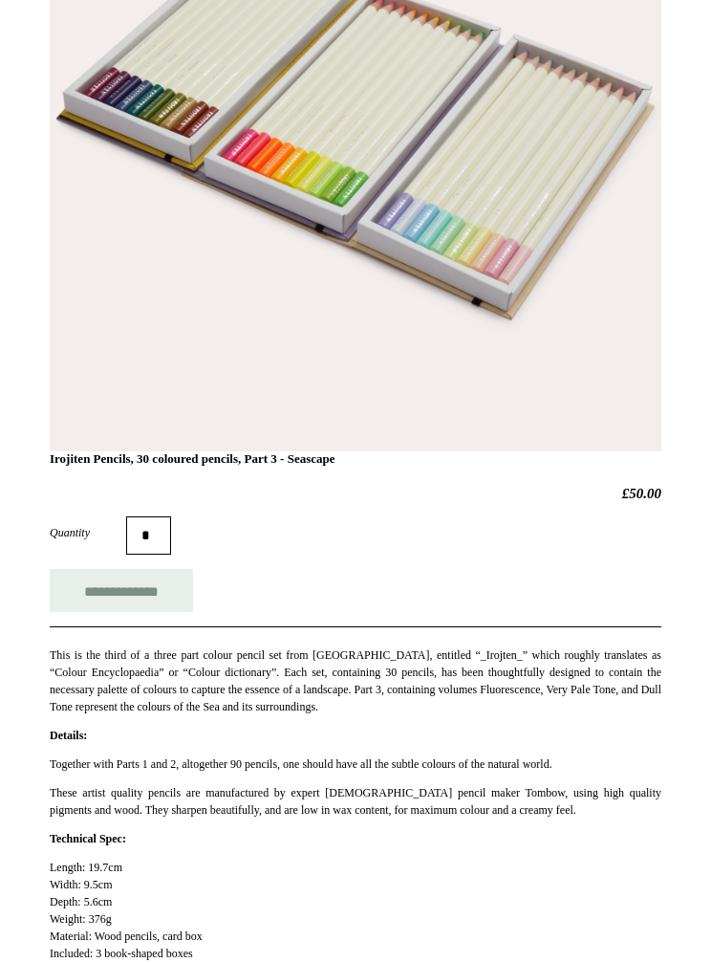
scroll to position [519, 0]
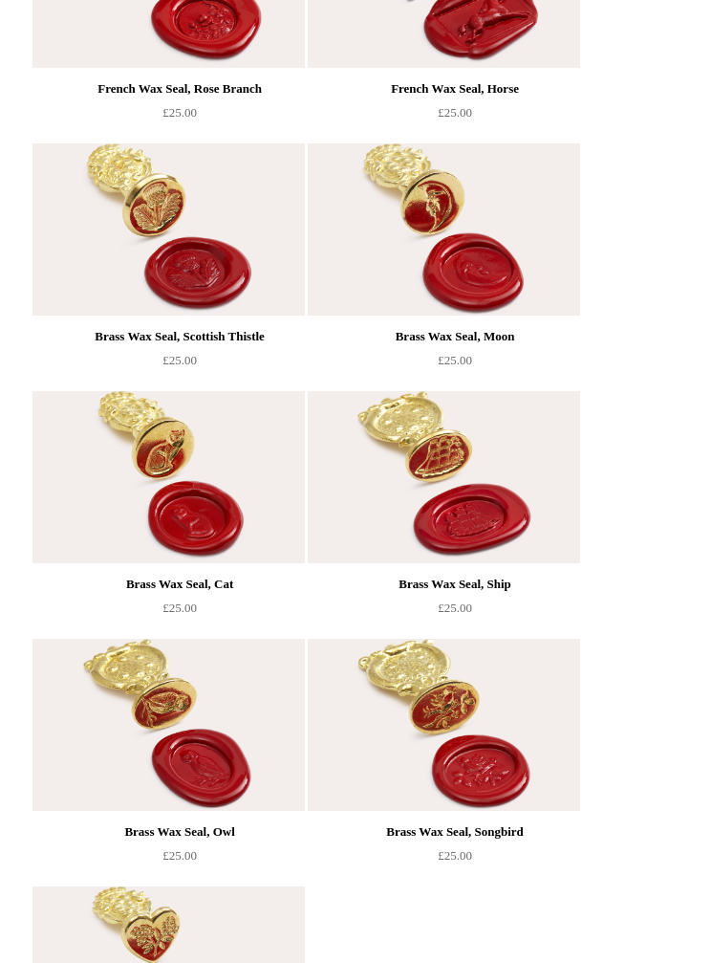
scroll to position [1986, 0]
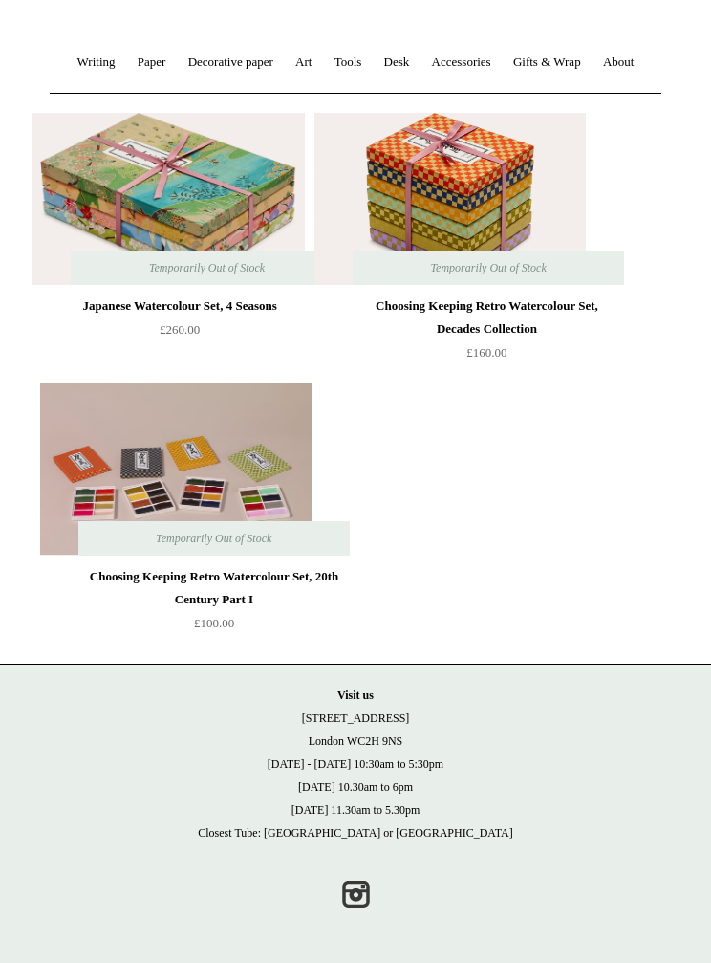
scroll to position [392, 0]
click at [353, 364] on div "Choosing Keeping Retro Watercolour Set, Decades Collection £160.00" at bounding box center [487, 329] width 269 height 70
click at [255, 555] on link "Choosing Keeping Retro Watercolour Set, 20th Century Part I £100.00" at bounding box center [214, 594] width 272 height 79
click at [243, 495] on img at bounding box center [175, 469] width 271 height 172
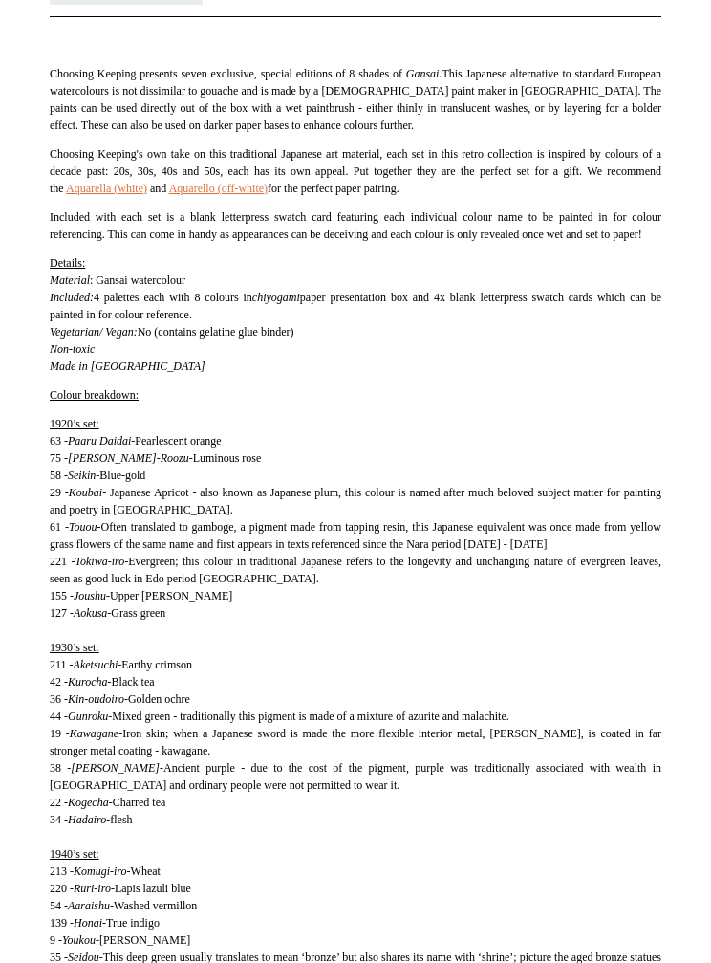
scroll to position [835, 0]
